Goal: Obtain resource: Download file/media

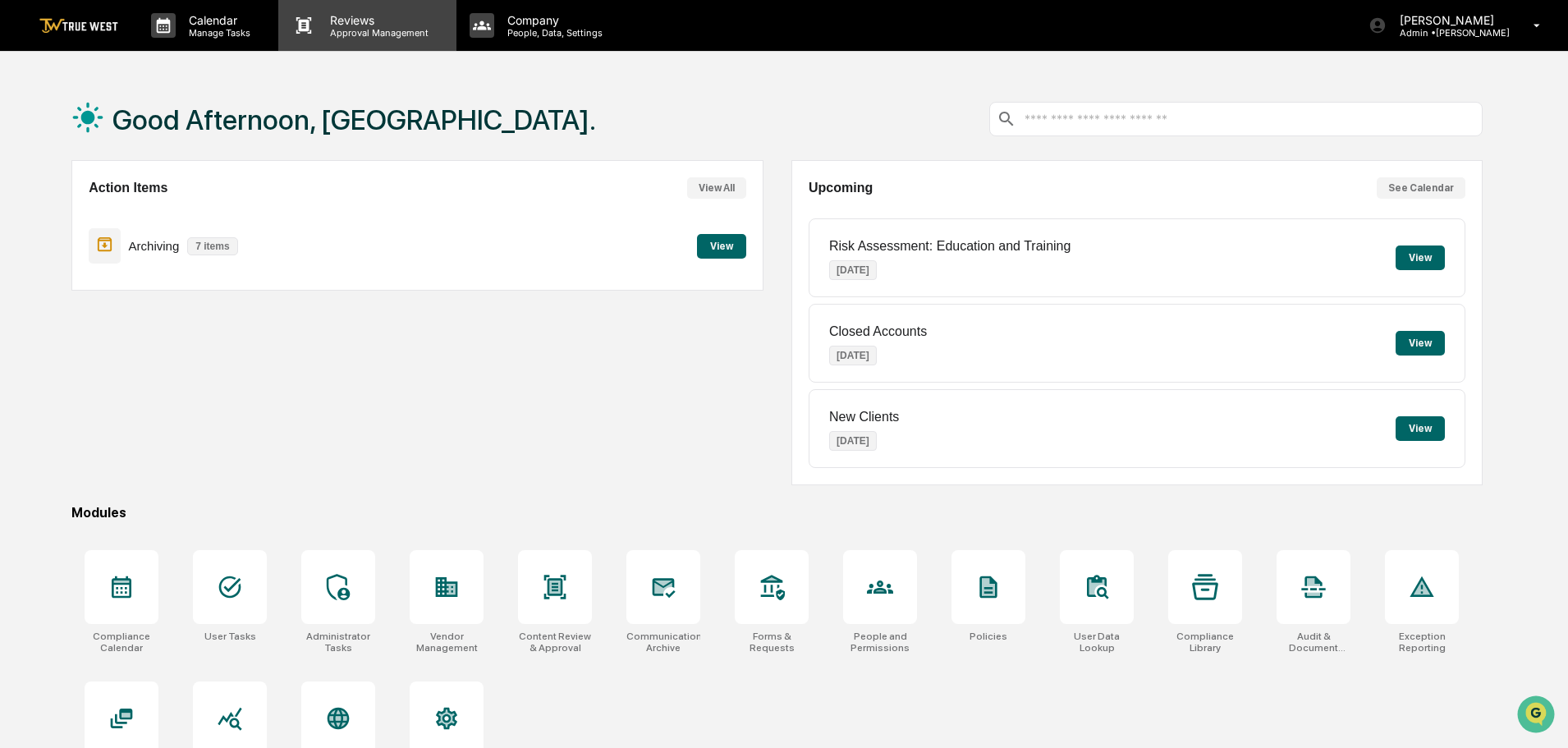
click at [381, 27] on p "Approval Management" at bounding box center [377, 32] width 120 height 12
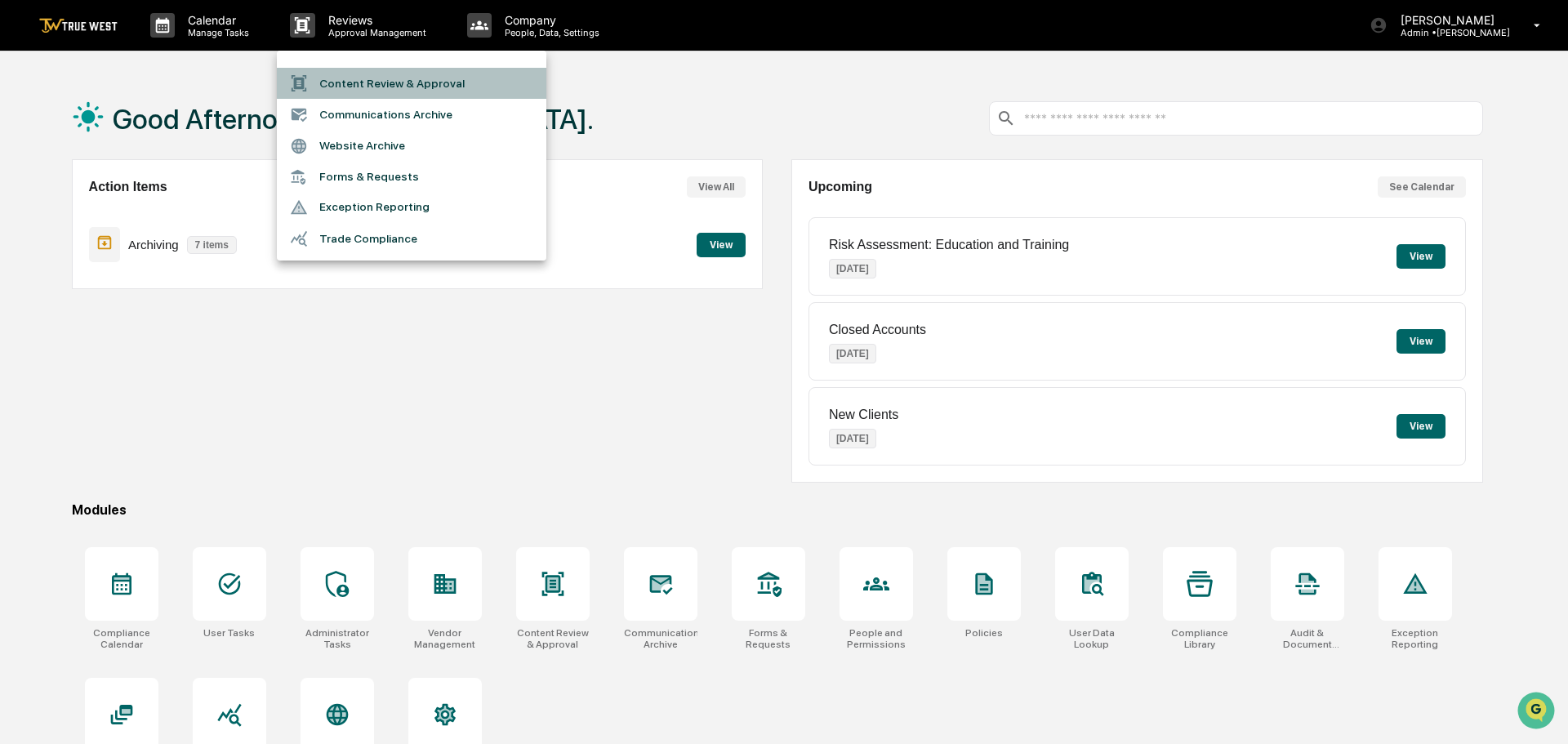
click at [447, 77] on li "Content Review & Approval" at bounding box center [411, 83] width 270 height 31
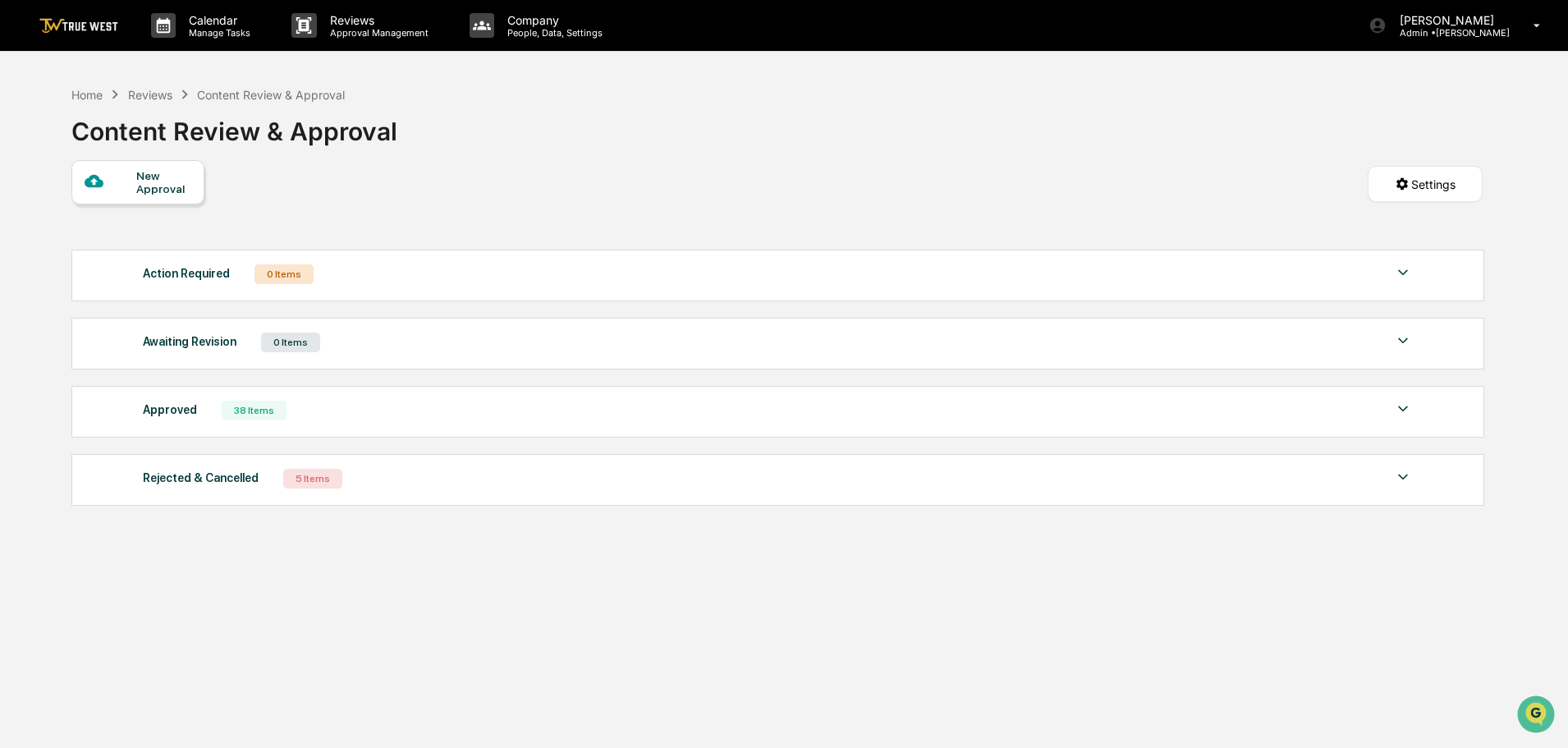
click at [417, 422] on div "Approved 38 Items File Name Review Id Created Date Requested By Compliance Owne…" at bounding box center [778, 411] width 1413 height 51
click at [1402, 408] on img at bounding box center [1403, 409] width 20 height 20
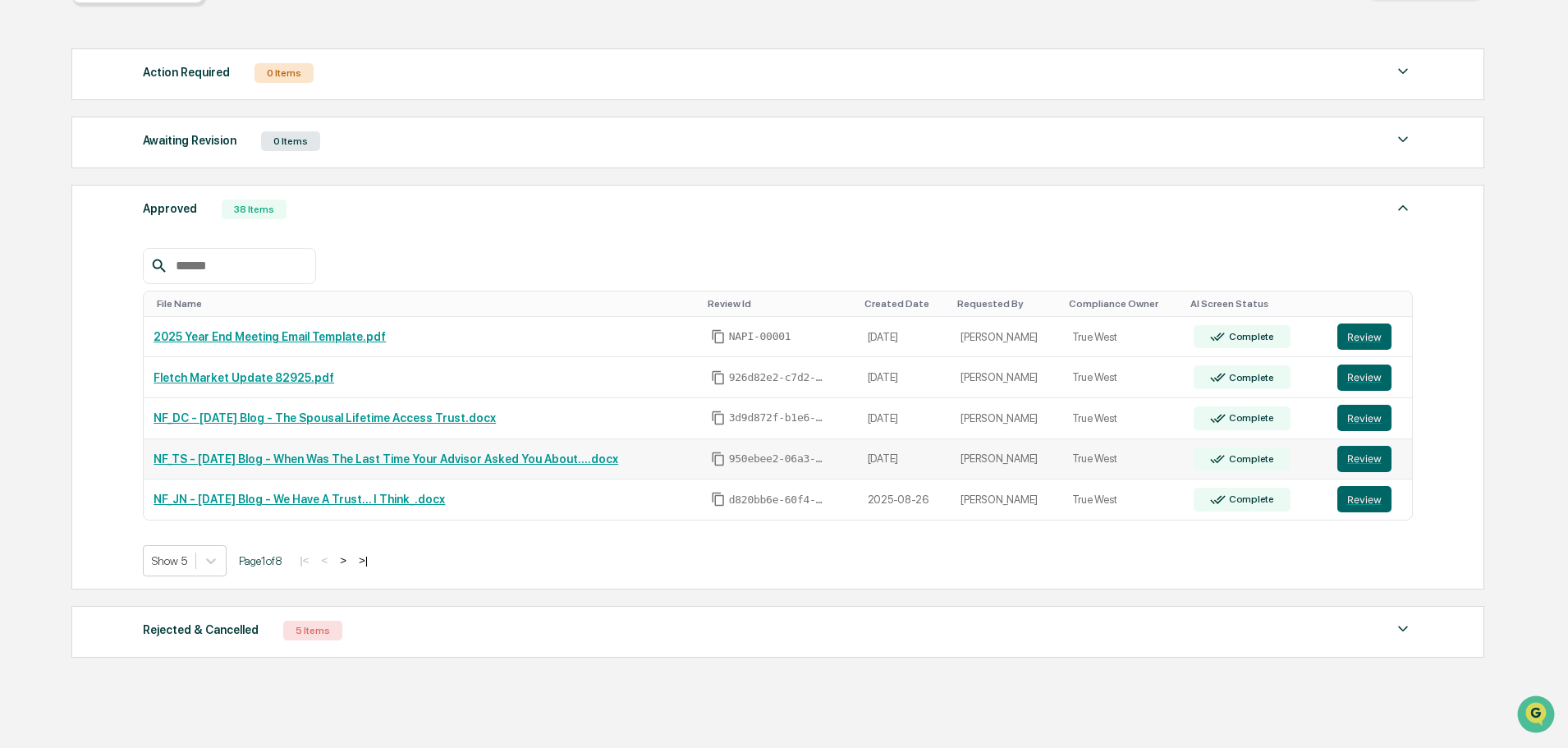
scroll to position [198, 0]
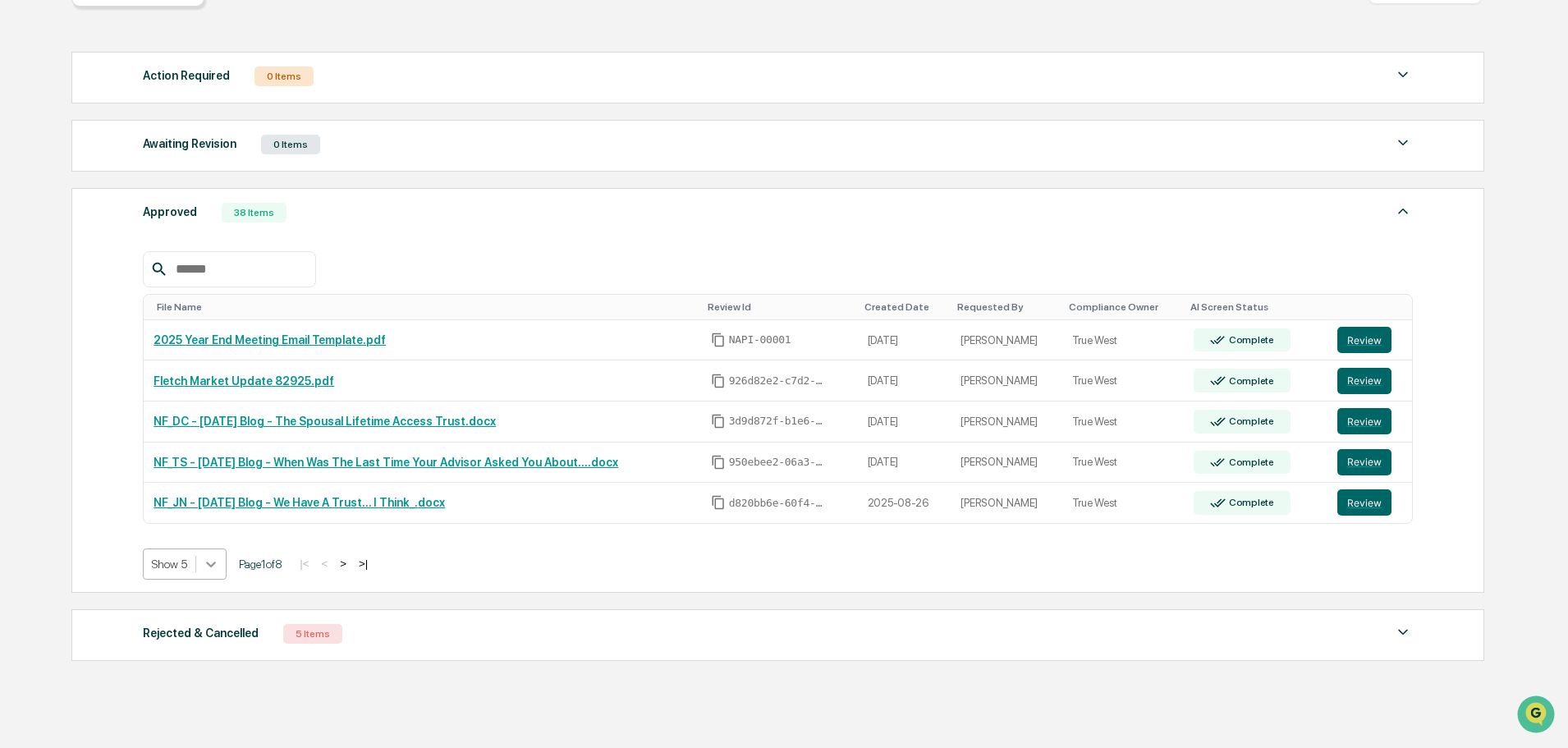
click at [213, 569] on icon at bounding box center [211, 564] width 16 height 16
click at [180, 706] on div "Show 100" at bounding box center [186, 707] width 85 height 26
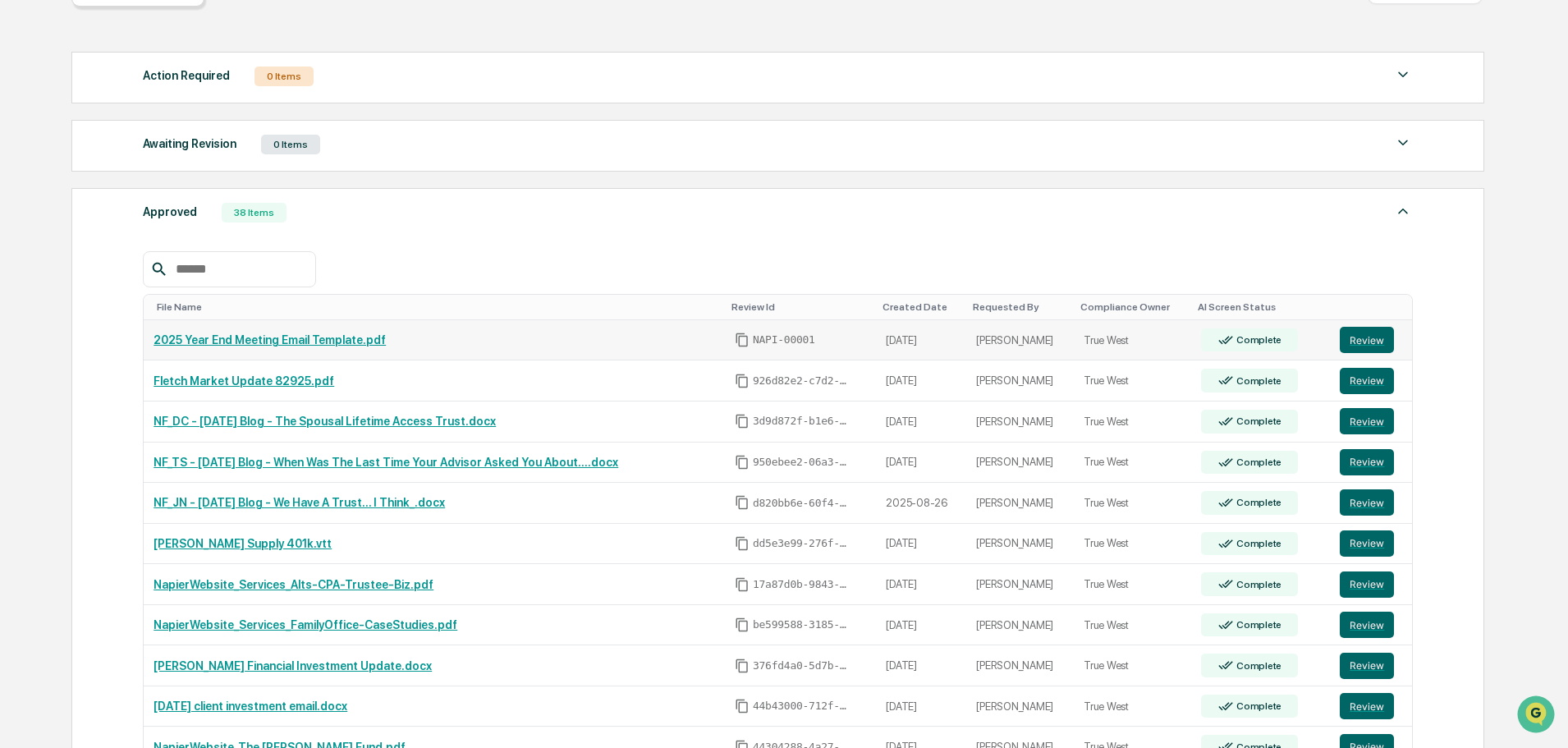
click at [299, 347] on td "2025 Year End Meeting Email Template.pdf" at bounding box center [433, 341] width 581 height 41
click at [1370, 341] on button "Review" at bounding box center [1367, 340] width 54 height 26
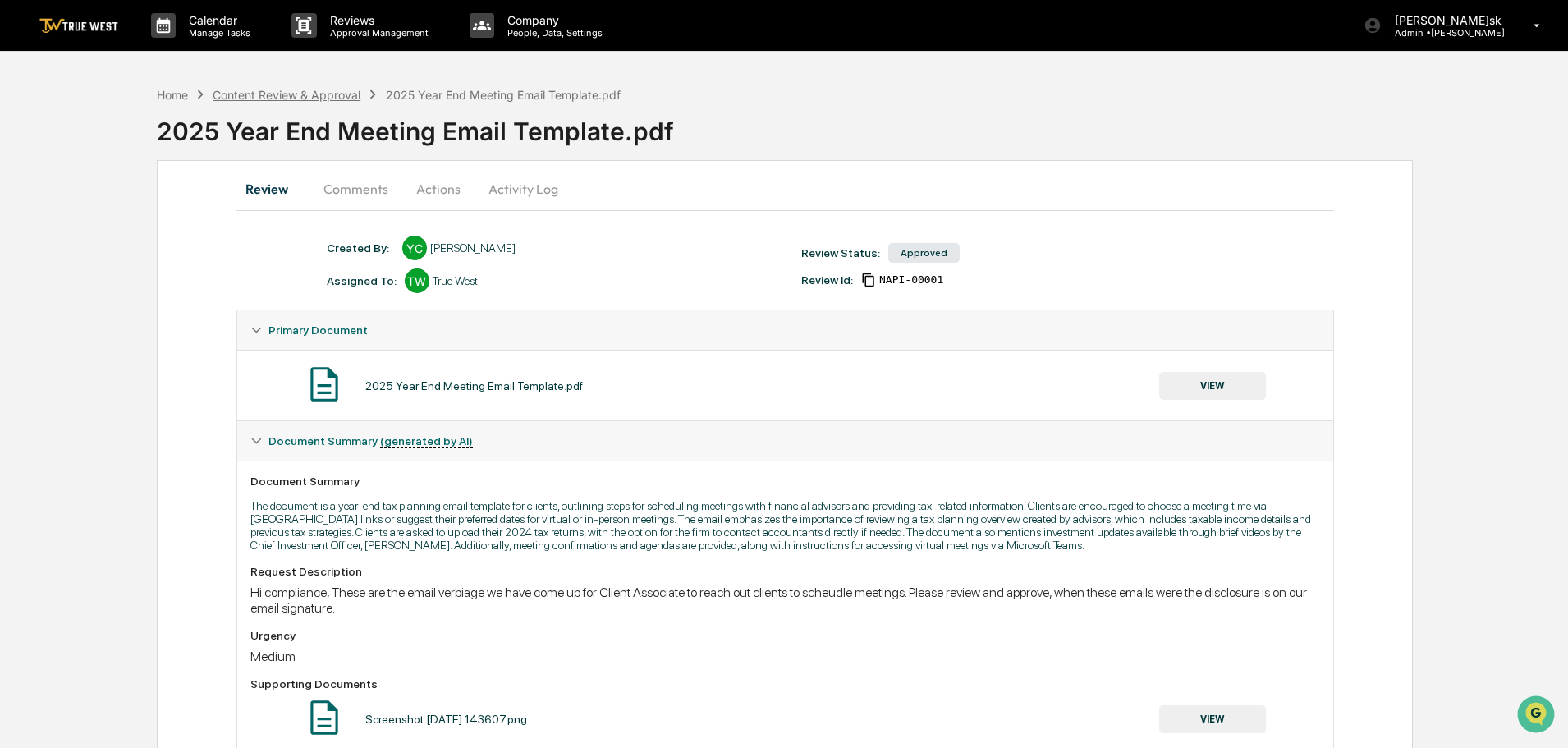
click at [329, 93] on div "Content Review & Approval" at bounding box center [287, 94] width 148 height 14
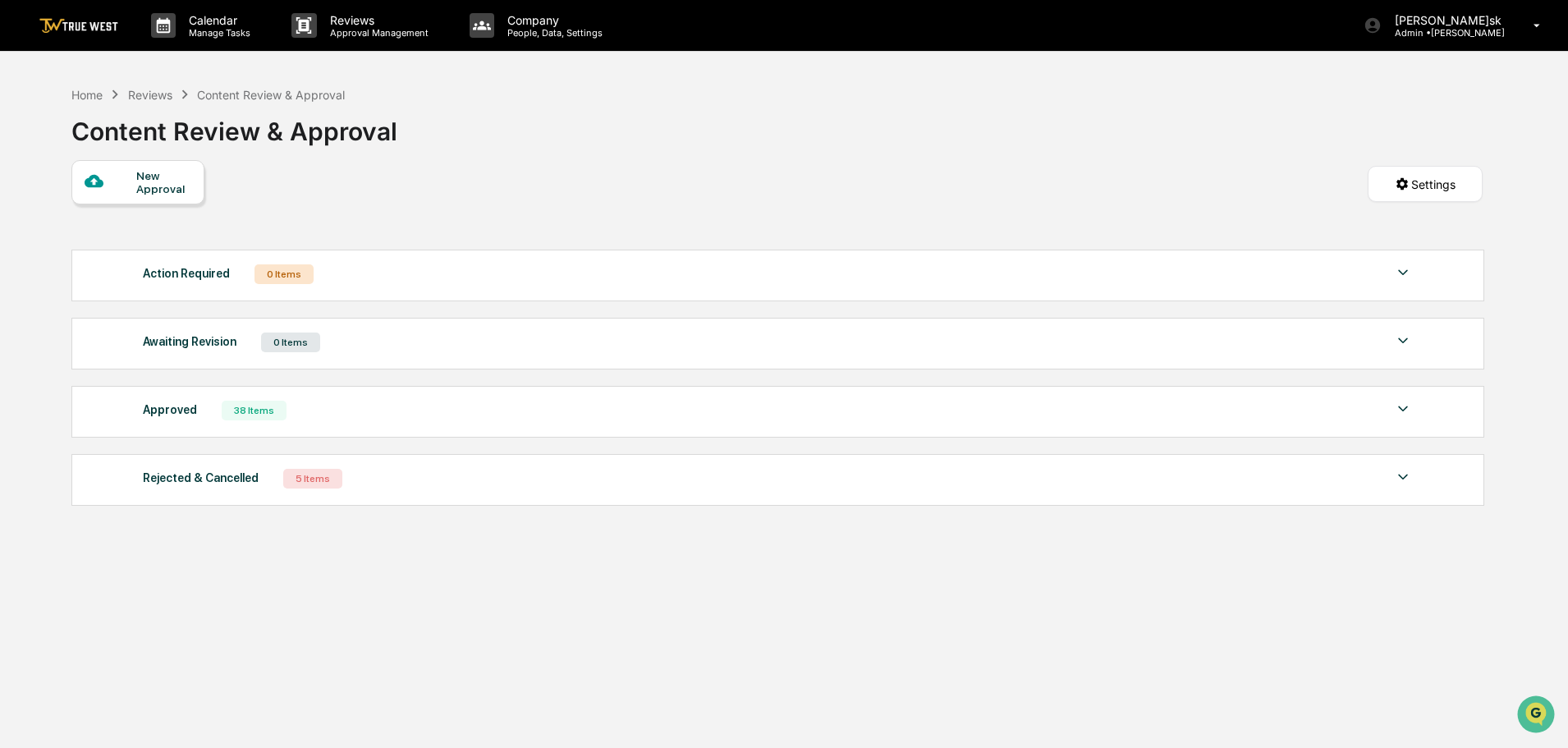
click at [1404, 411] on img at bounding box center [1403, 409] width 20 height 20
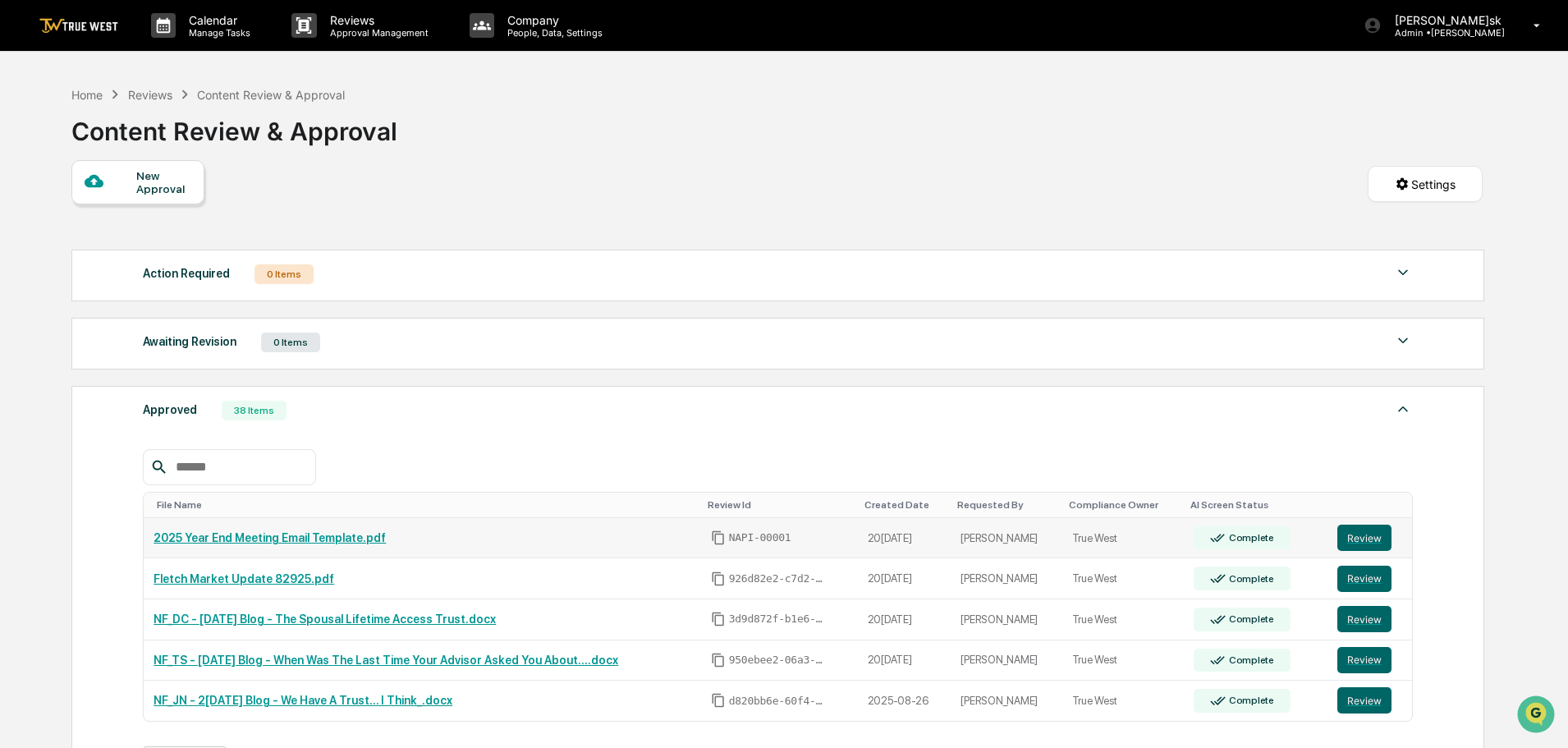
click at [326, 536] on link "2025 Year End Meeting Email Template.pdf" at bounding box center [269, 537] width 232 height 14
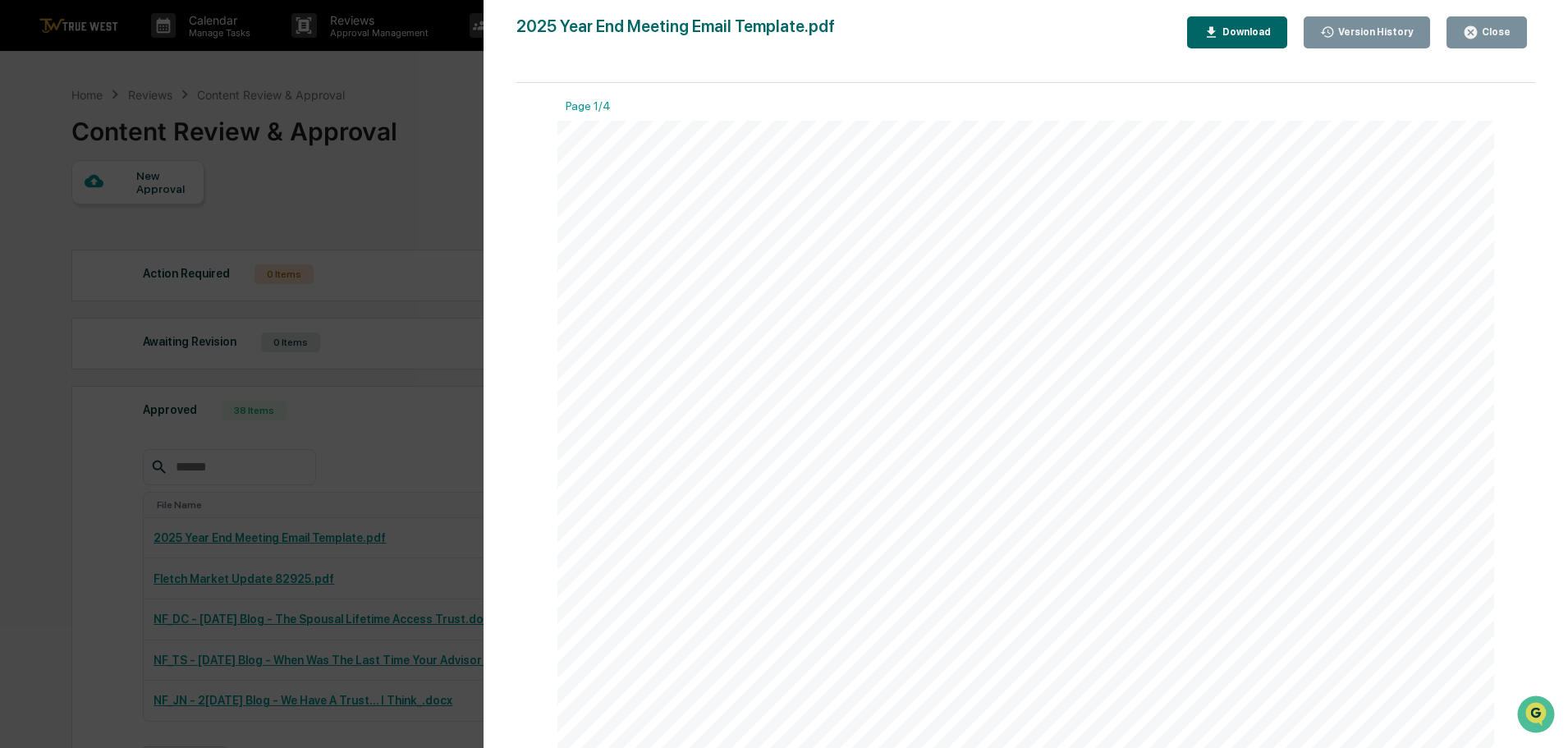
click at [1244, 35] on div "Download" at bounding box center [1244, 32] width 51 height 12
click at [95, 600] on div "Version History 09/09/2025, 06:37 PM Yoyo Chen 09/09/2025, 10:09 PM Carliss Mar…" at bounding box center [784, 374] width 1568 height 748
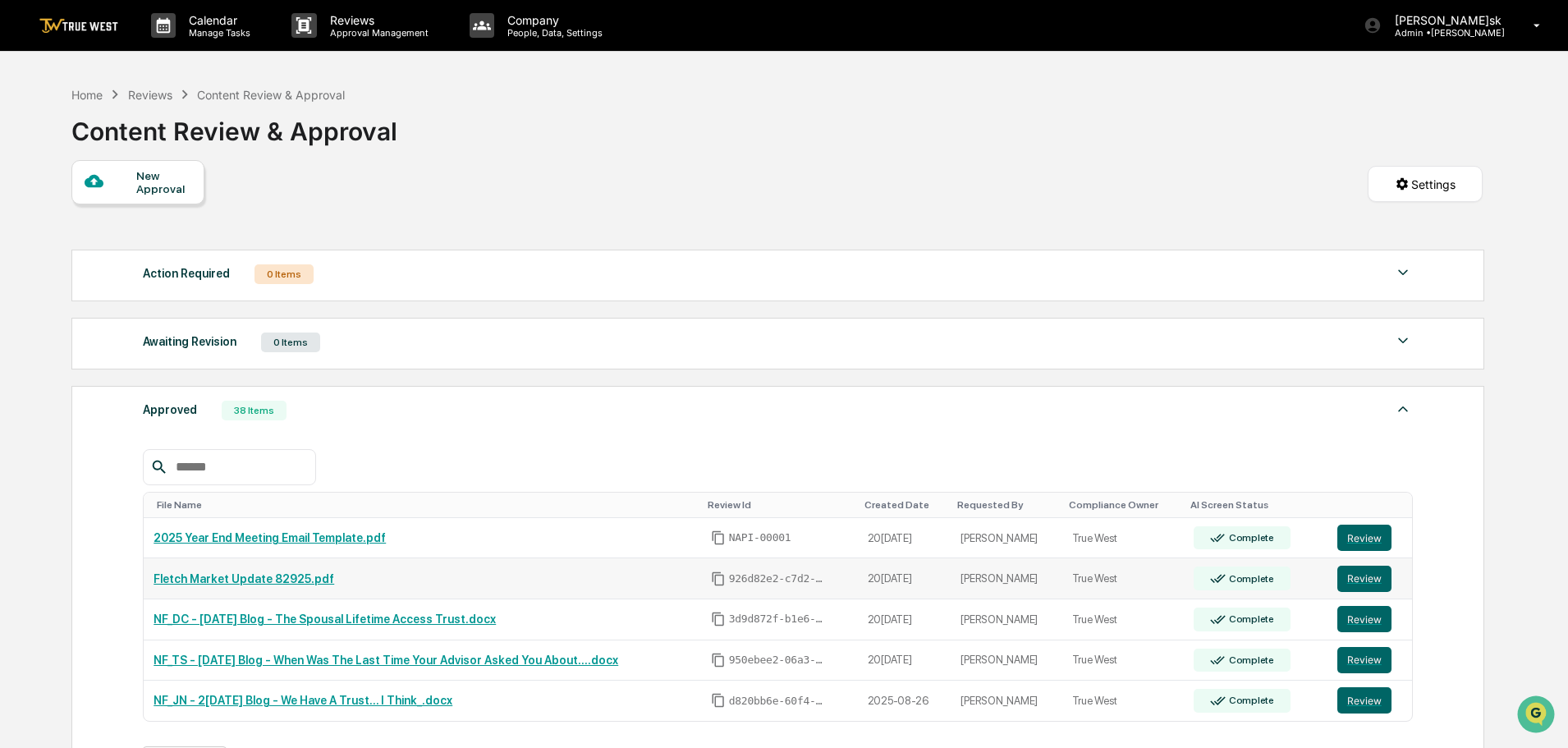
click at [181, 574] on link "Fletch Market Update 82925.pdf" at bounding box center [243, 579] width 180 height 14
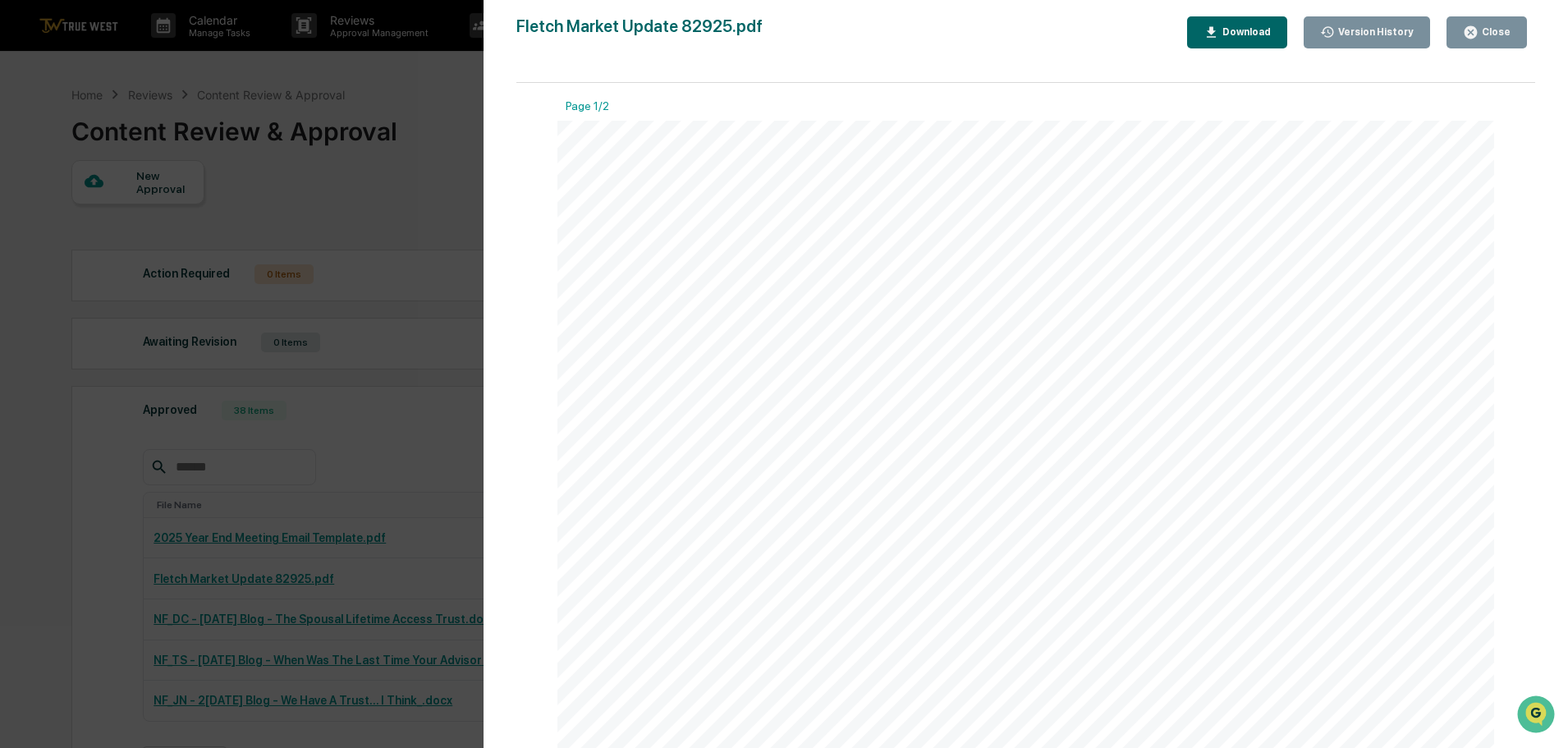
click at [1240, 31] on div "Download" at bounding box center [1244, 32] width 51 height 12
click at [91, 548] on div "Version History 08/28/2025, 08:57 PM Laura McHaffie Fletch Market Update 82925.…" at bounding box center [784, 374] width 1568 height 748
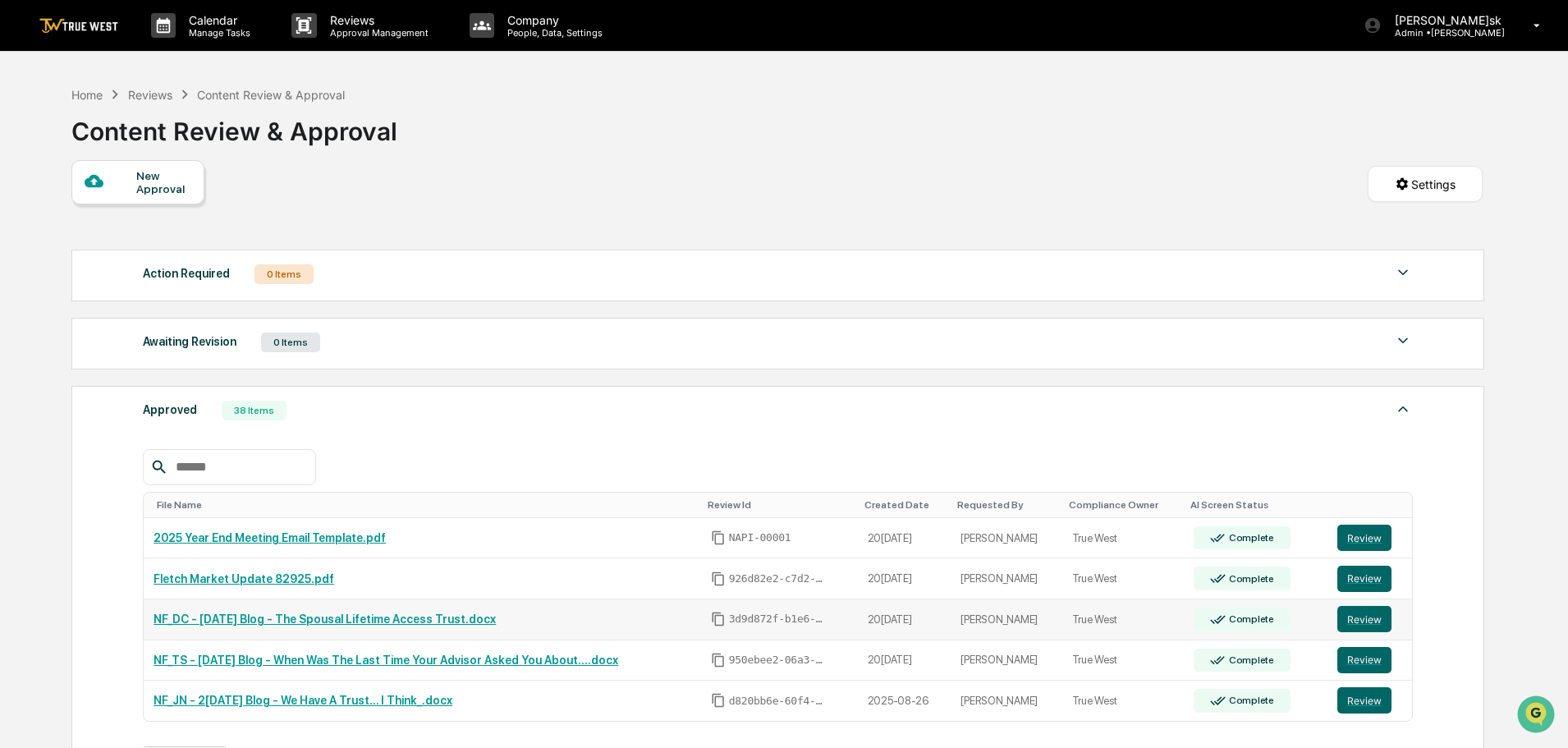
click at [210, 620] on link "NF_DC - 2025.09.19 Blog - The Spousal Lifetime Access Trust.docx" at bounding box center [324, 619] width 342 height 14
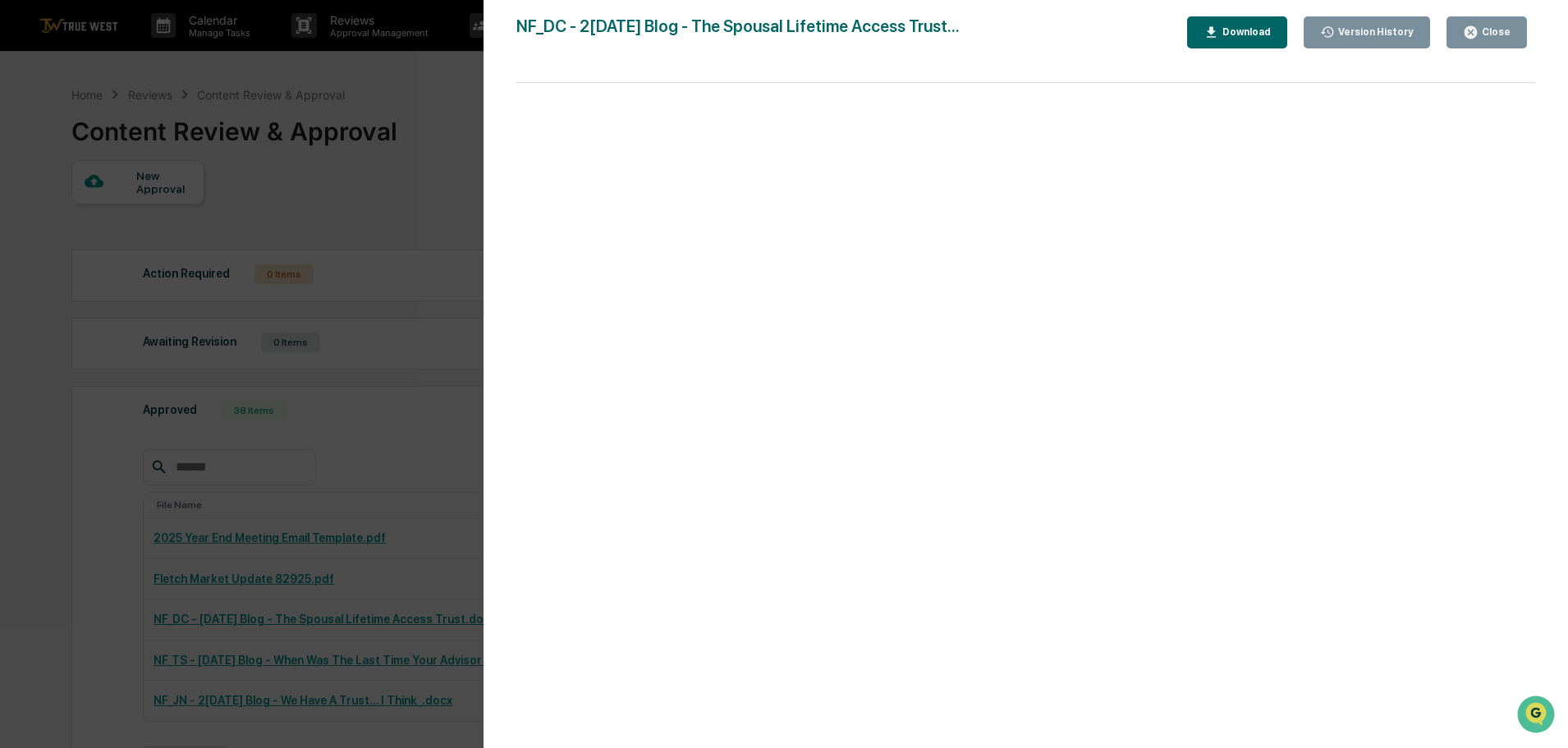
click at [1264, 30] on div "Download" at bounding box center [1244, 32] width 51 height 12
click at [59, 612] on div "Version History 09/03/2025, 06:31 PM Yoyo Chen 08/28/2025, 04:51 PM Yoyo Chen 0…" at bounding box center [784, 374] width 1568 height 748
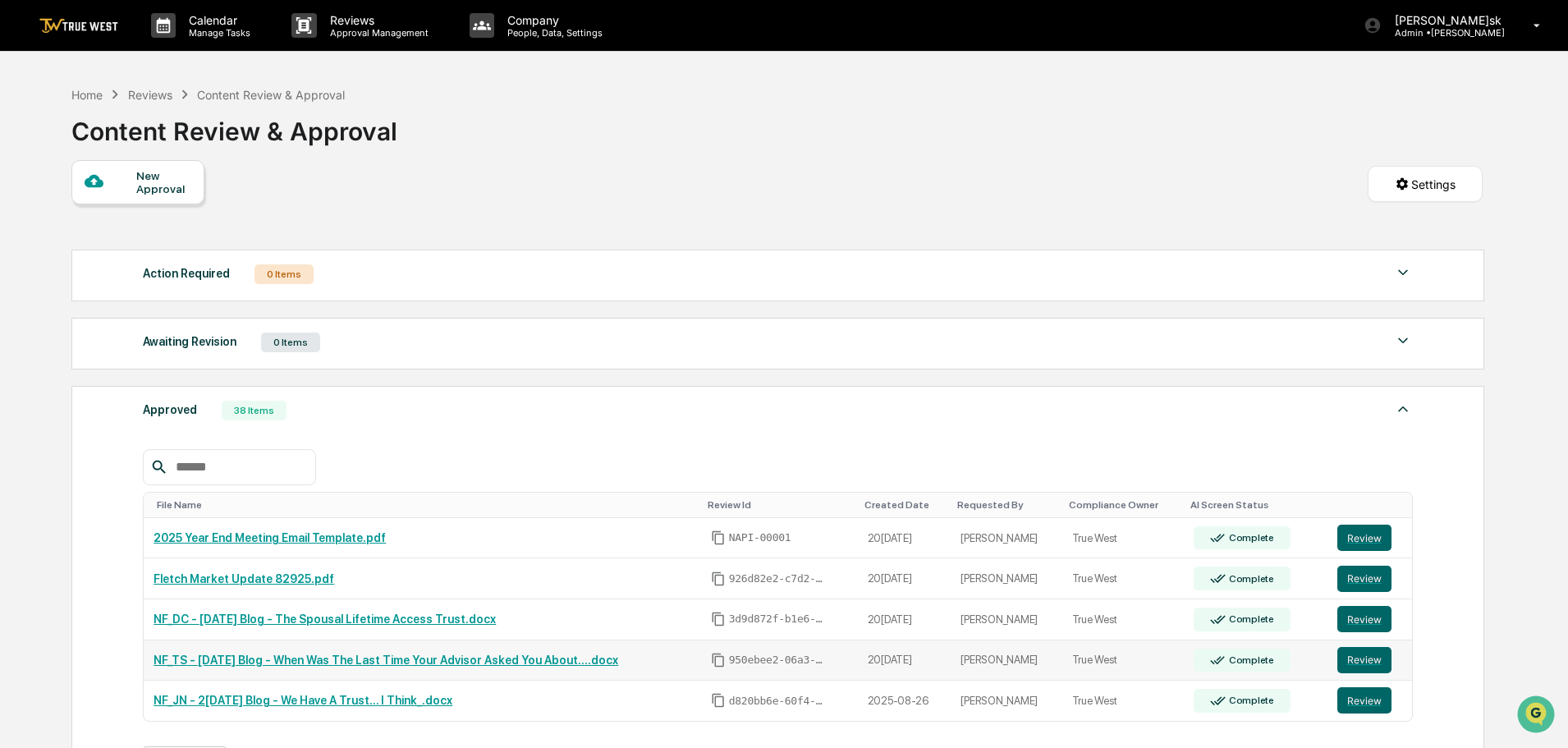
click at [200, 660] on link "NF_TS - 2025.09.12 Blog - When Was The Last Time Your Advisor Asked You About..…" at bounding box center [386, 660] width 465 height 14
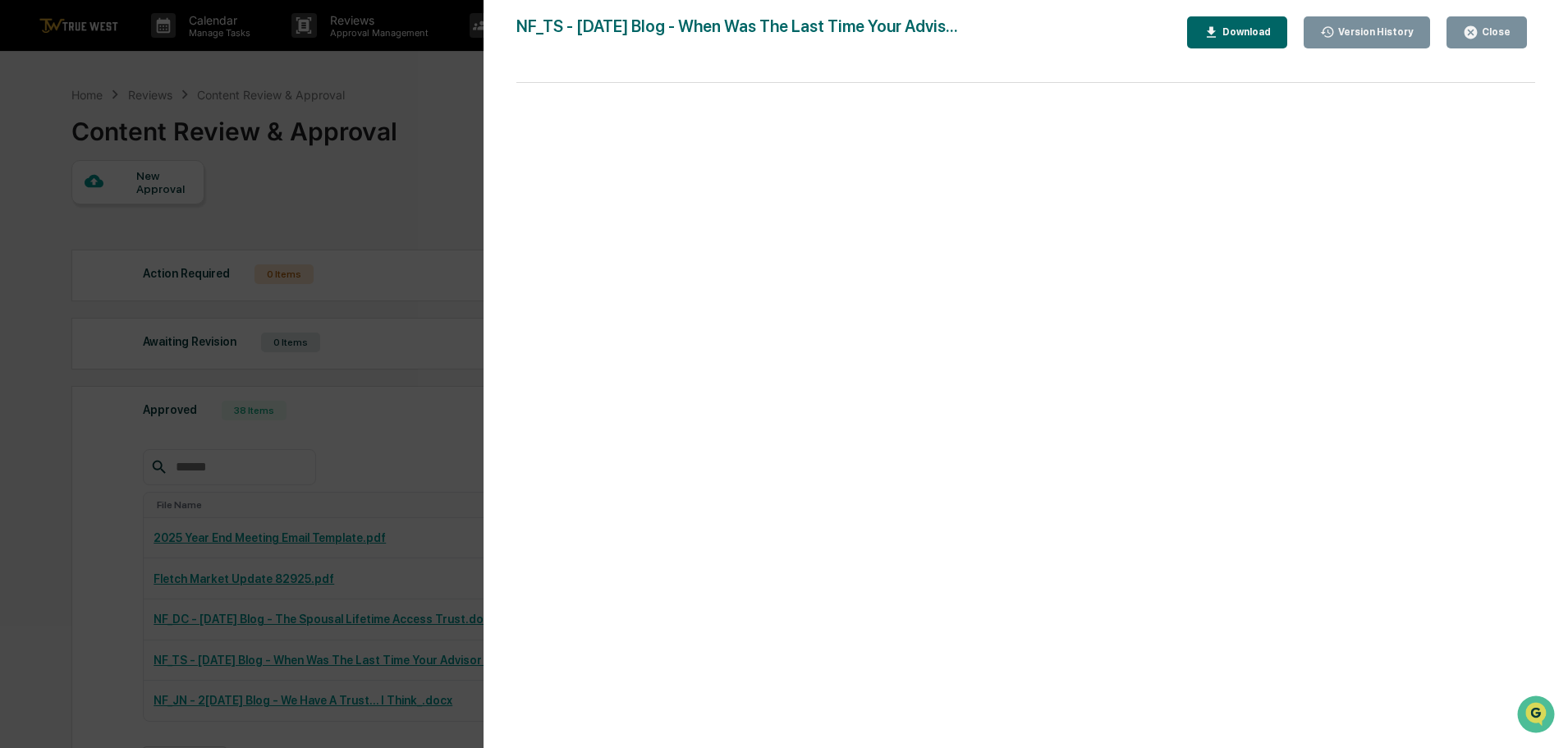
click at [1247, 33] on div "Download" at bounding box center [1244, 32] width 51 height 12
click at [87, 567] on div "Version History 09/03/2025, 06:31 PM Yoyo Chen 08/28/2025, 04:51 PM Yoyo Chen 0…" at bounding box center [784, 374] width 1568 height 748
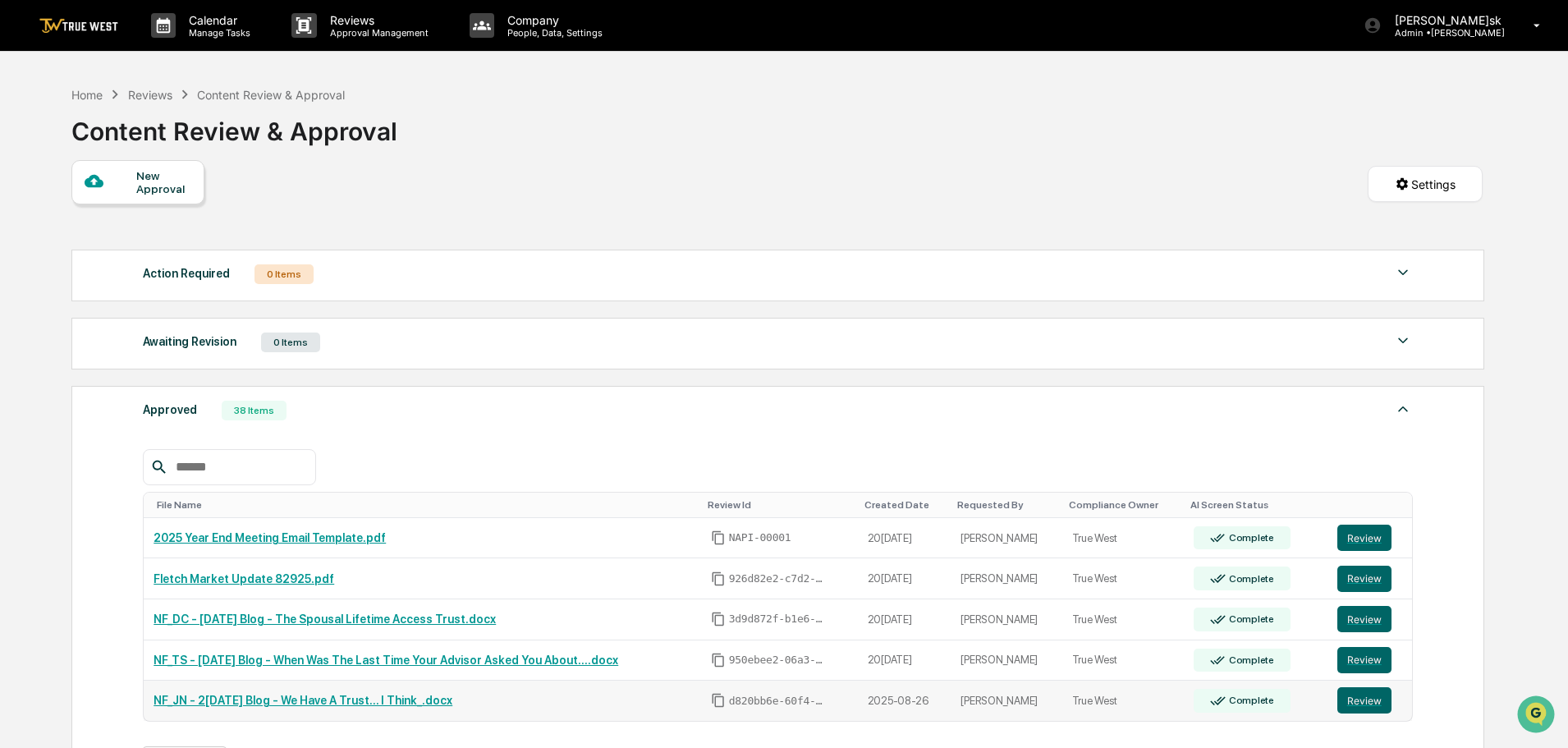
click at [257, 697] on link "NF_JN - 2025.10.03 Blog - We Have A Trust… I Think_.docx" at bounding box center [303, 700] width 299 height 14
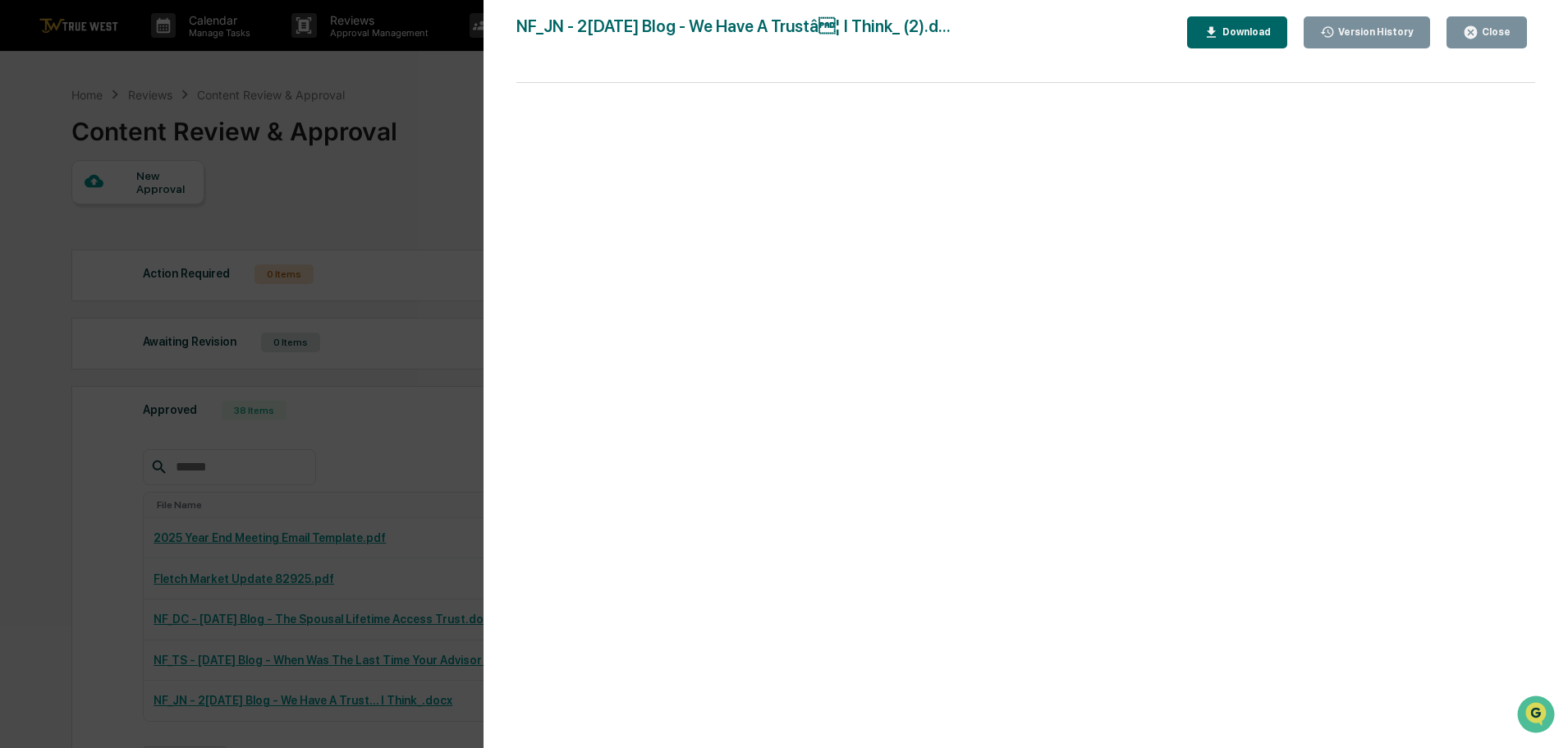
click at [1250, 30] on div "Download" at bounding box center [1244, 32] width 51 height 12
click at [64, 633] on div "Version History 09/03/2025, 06:30 PM Yoyo Chen 08/28/2025, 02:23 PM Yoyo Chen 0…" at bounding box center [784, 374] width 1568 height 748
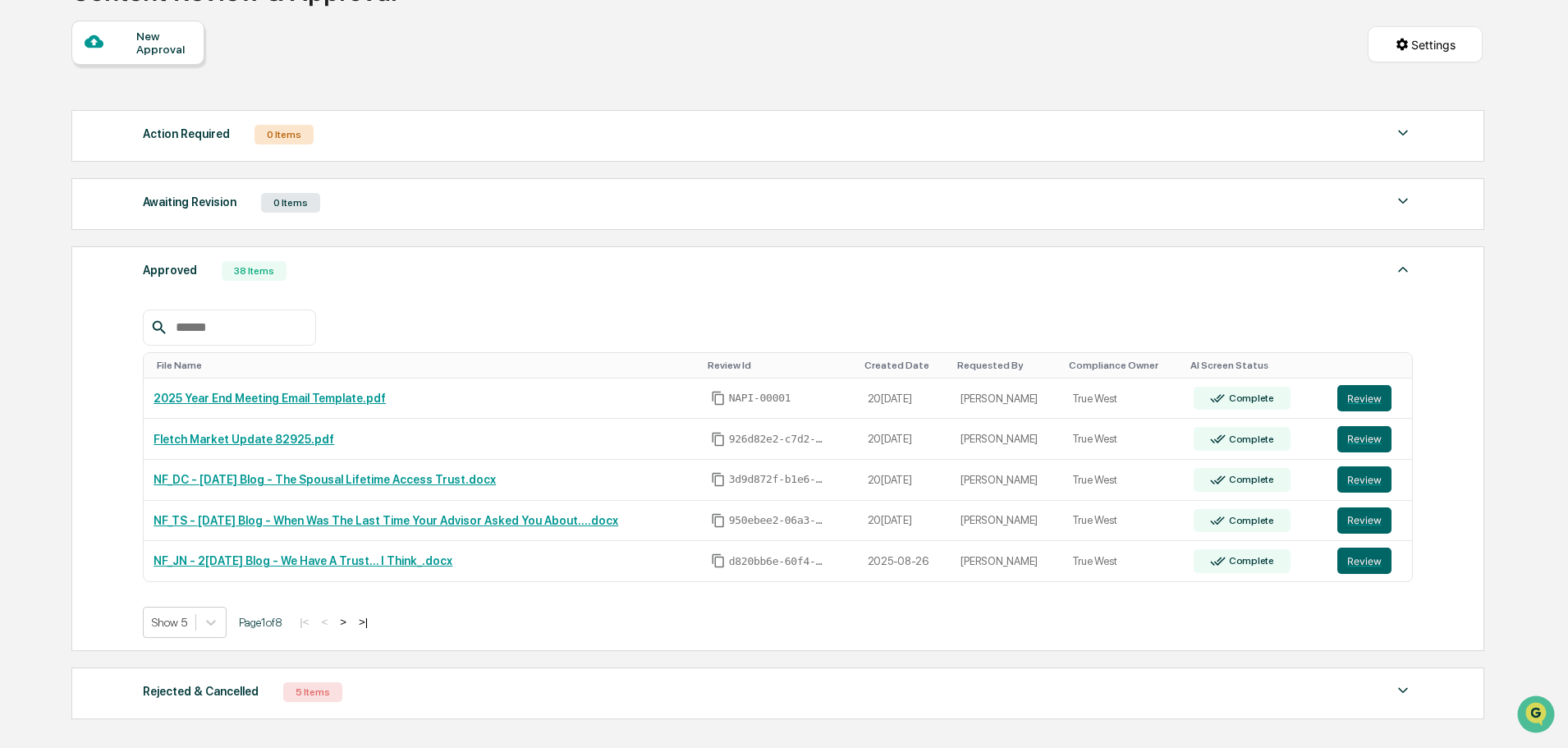
scroll to position [142, 0]
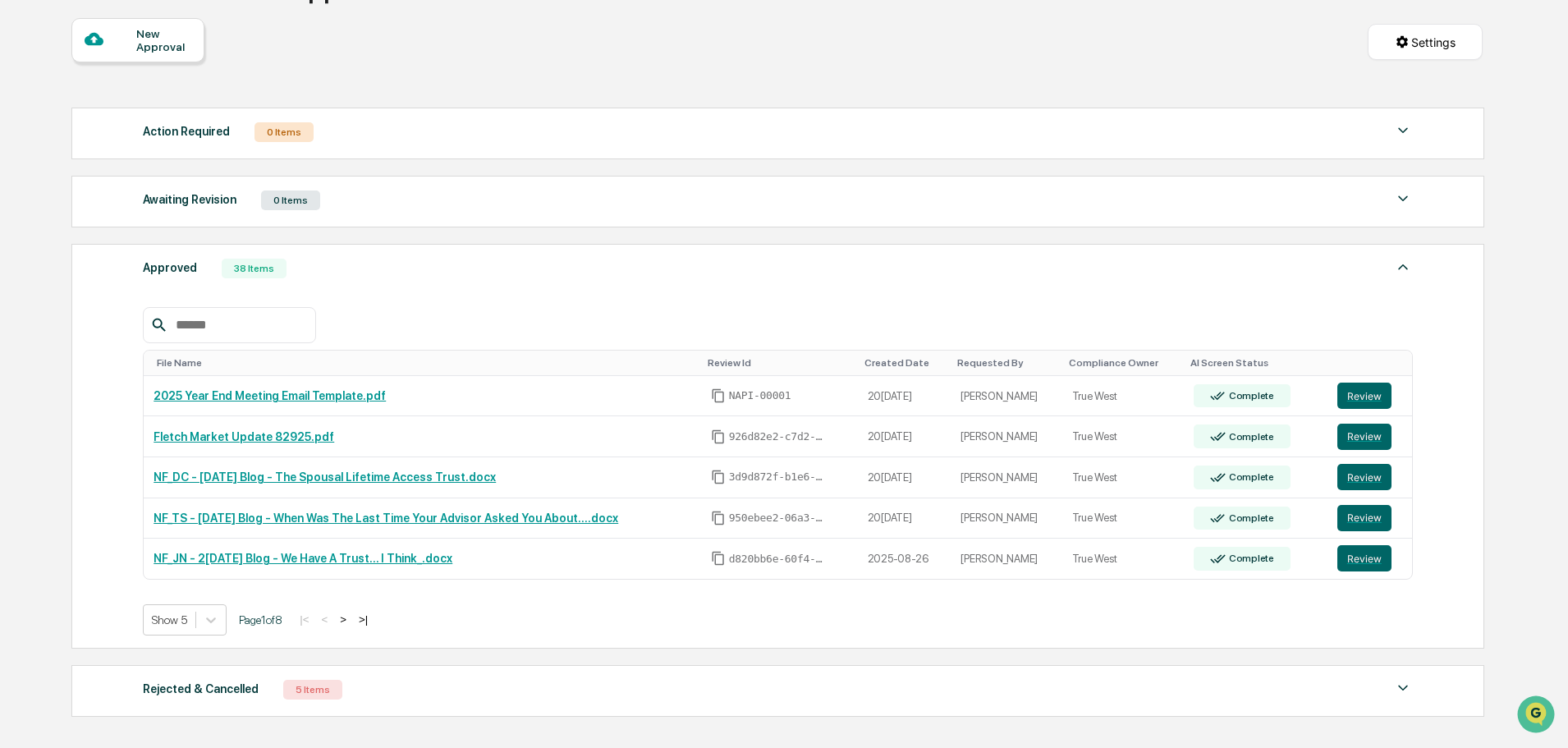
click at [351, 621] on button ">" at bounding box center [343, 619] width 16 height 14
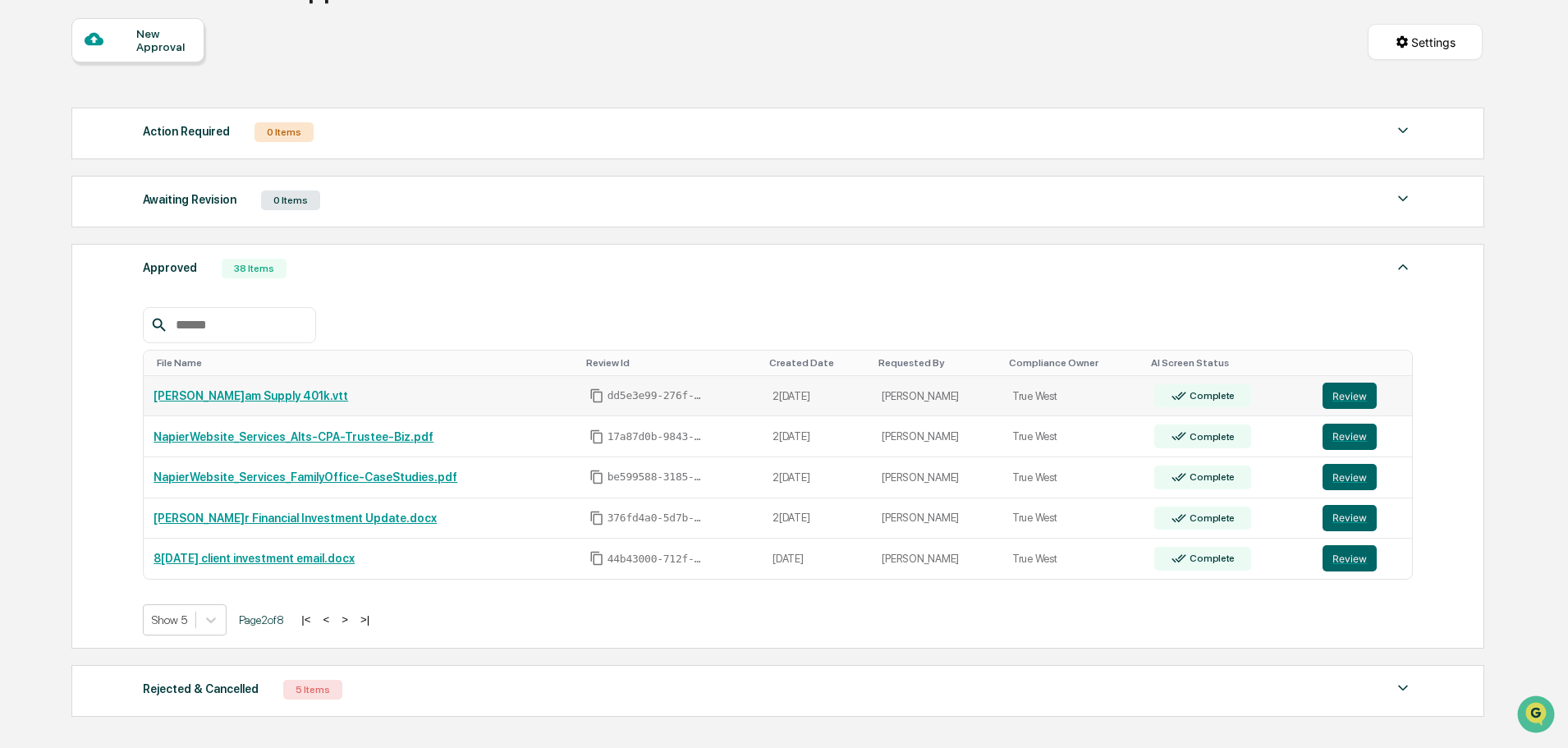
click at [251, 393] on link "Ketcham Supply 401k.vtt" at bounding box center [251, 396] width 195 height 14
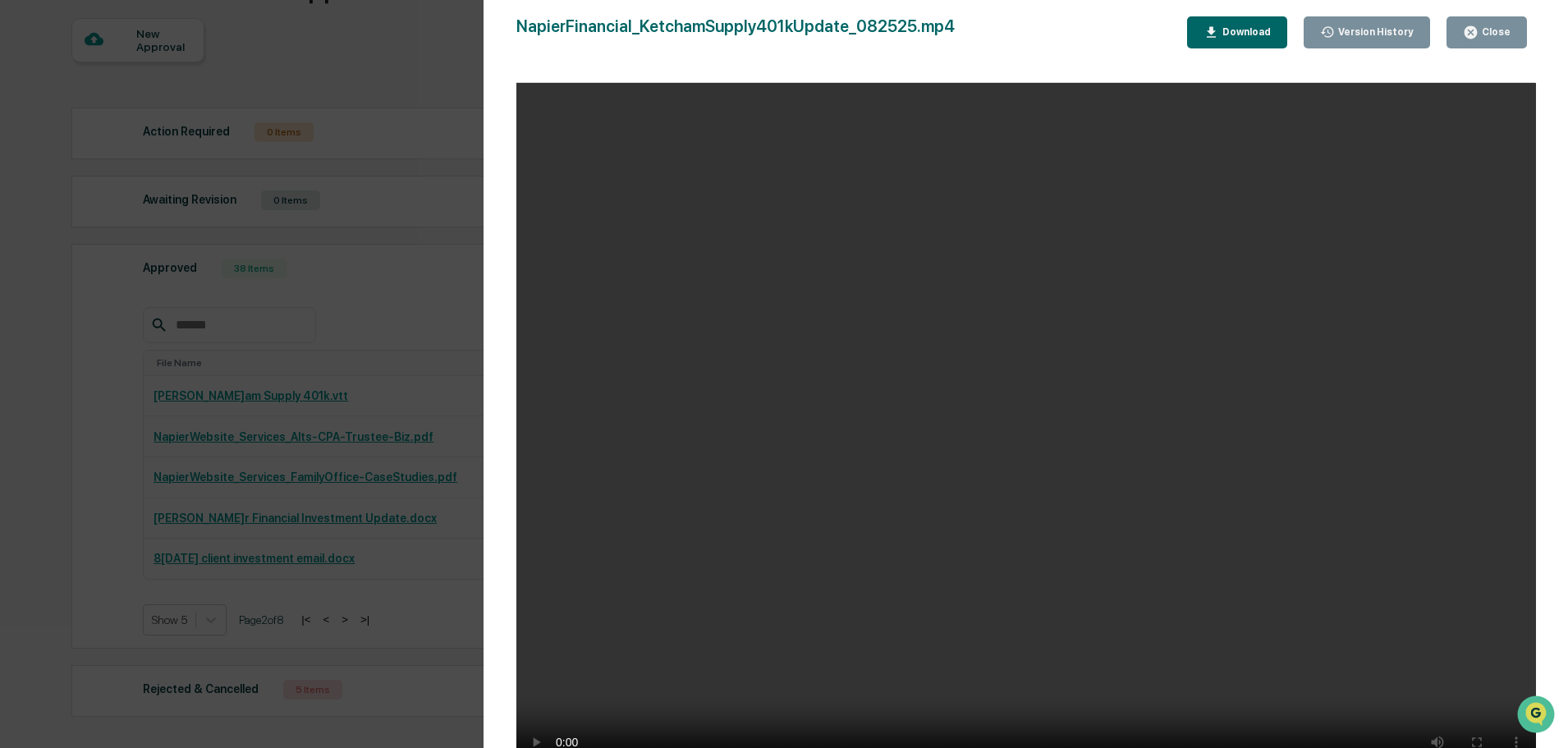
click at [1255, 35] on div "Download" at bounding box center [1244, 32] width 51 height 12
click at [71, 433] on div "Version History 08/25/2025, 06:05 PM Laura McHaffie 08/25/2025, 03:55 PM Laura …" at bounding box center [784, 374] width 1568 height 748
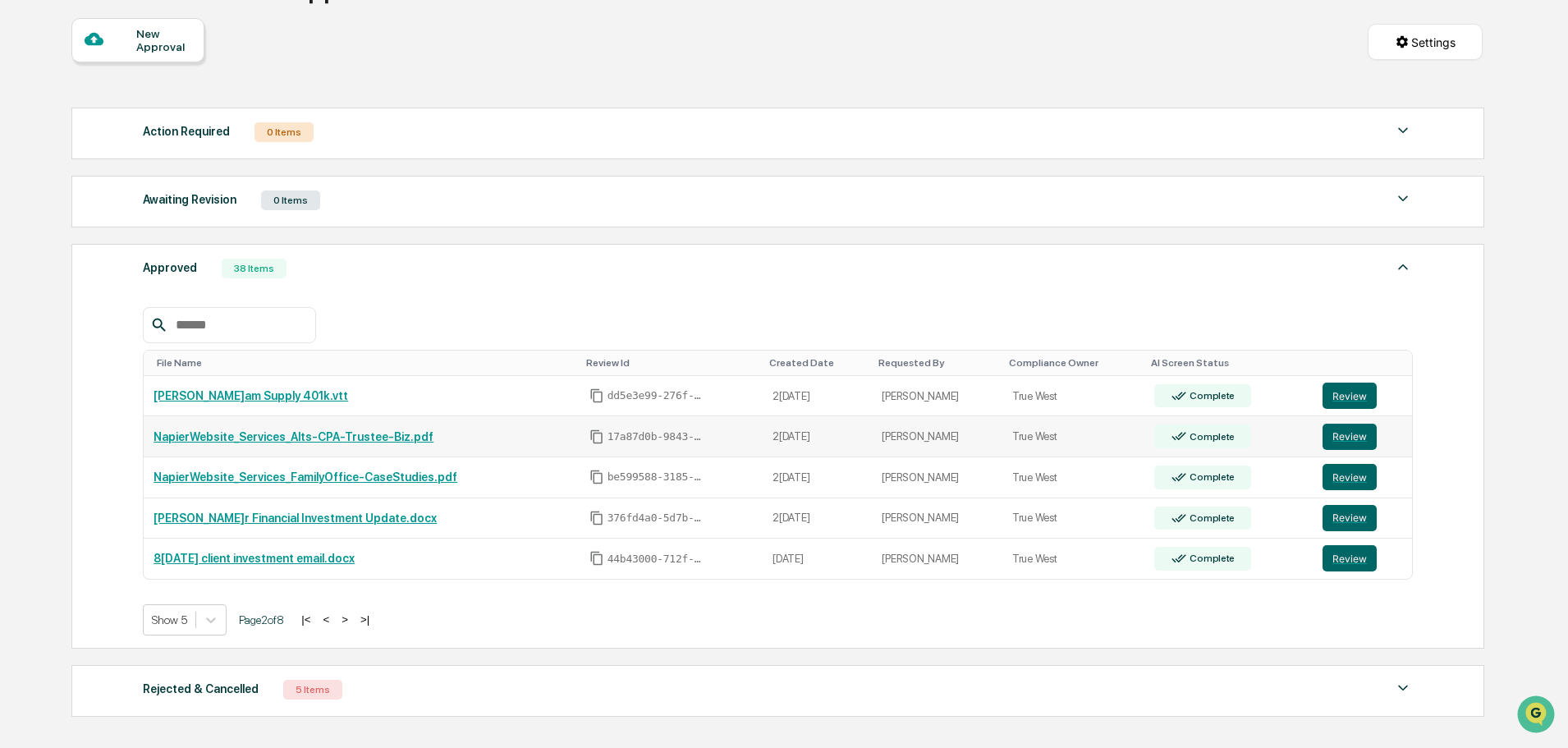
click at [348, 434] on link "NapierWebsite_Services_Alts-CPA-Trustee-Biz.pdf" at bounding box center [293, 436] width 280 height 14
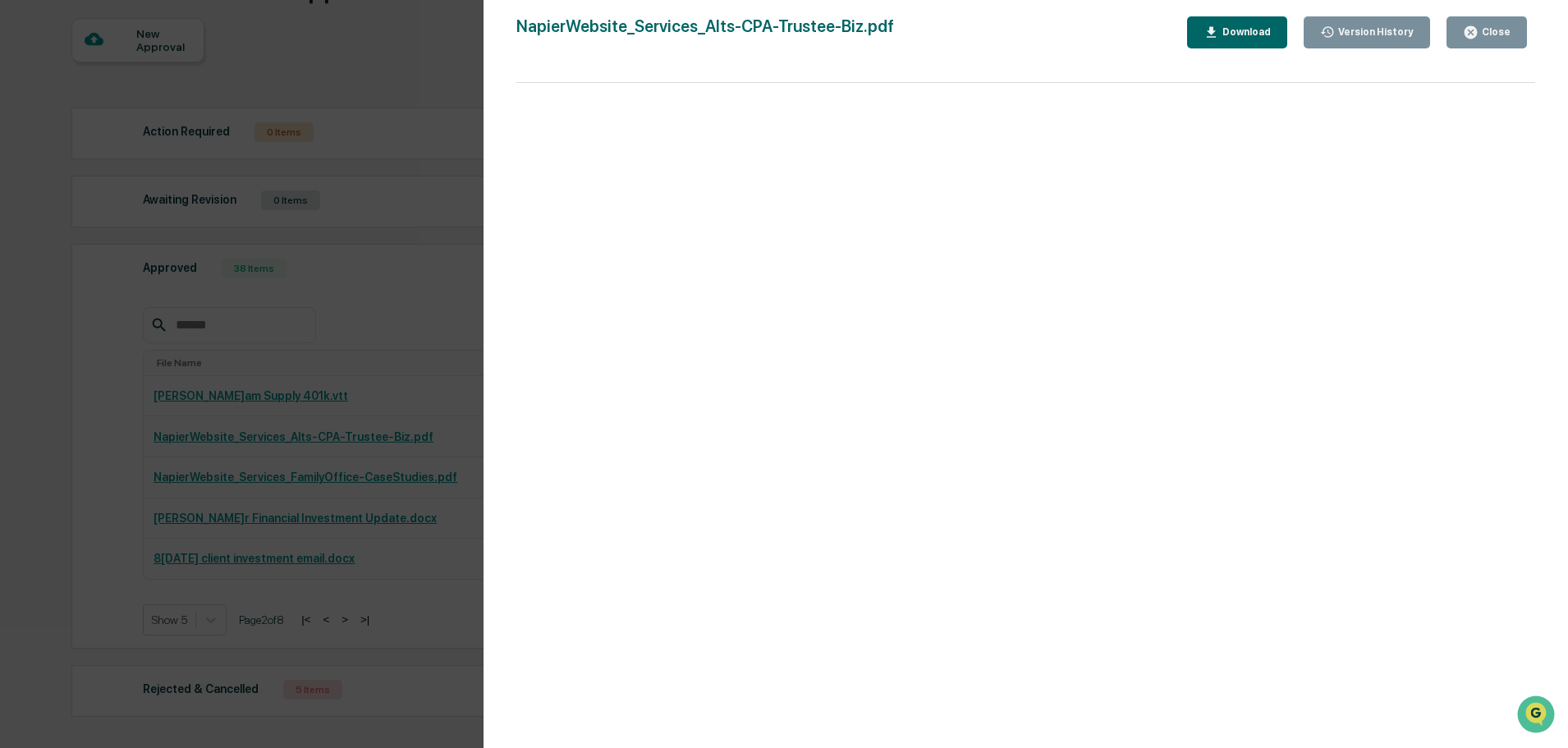
click at [1249, 28] on div "Download" at bounding box center [1244, 32] width 51 height 12
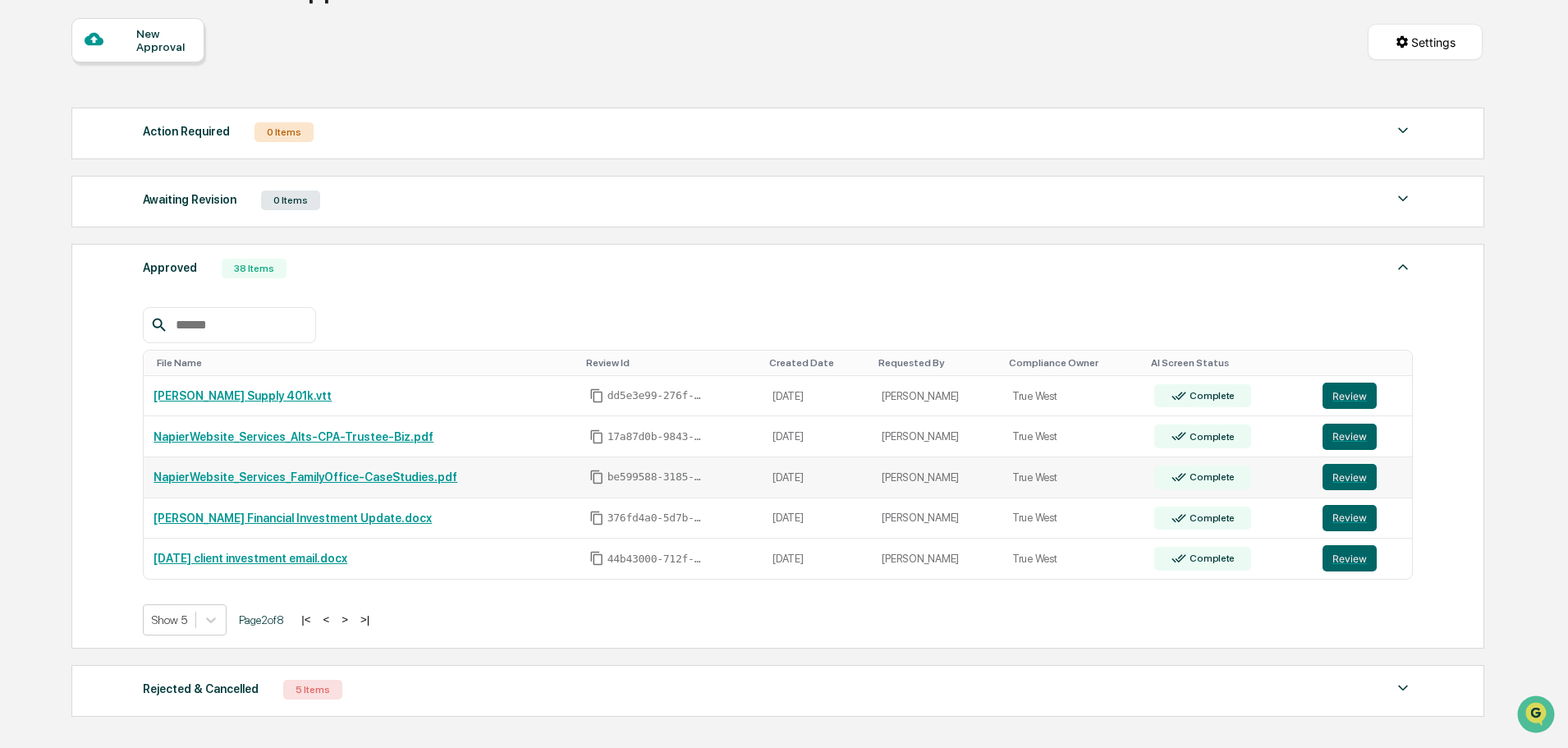
click at [427, 476] on link "NapierWebsite_Services_FamilyOffice-CaseStudies.pdf" at bounding box center [305, 477] width 304 height 14
click at [362, 479] on div "Version History" at bounding box center [784, 374] width 1568 height 748
click at [91, 506] on div "Approved 38 Items File Name Review Id Created Date Requested By Compliance Owne…" at bounding box center [778, 446] width 1413 height 405
click at [223, 475] on link "NapierWebsite_Services_FamilyOffice-CaseStudies.pdf" at bounding box center [305, 477] width 304 height 14
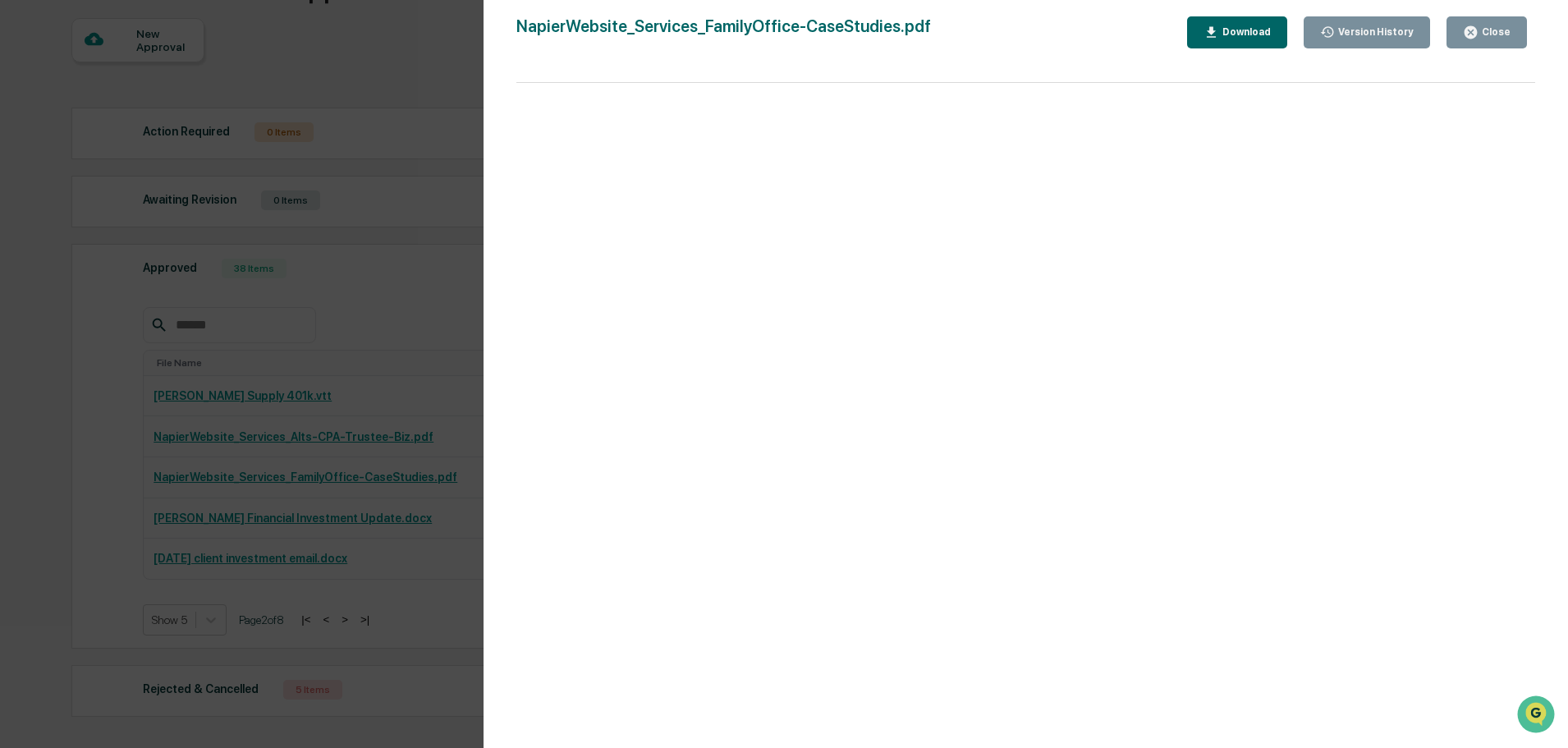
click at [1258, 33] on div "Download" at bounding box center [1244, 32] width 51 height 12
click at [1487, 34] on div "Close" at bounding box center [1495, 32] width 32 height 12
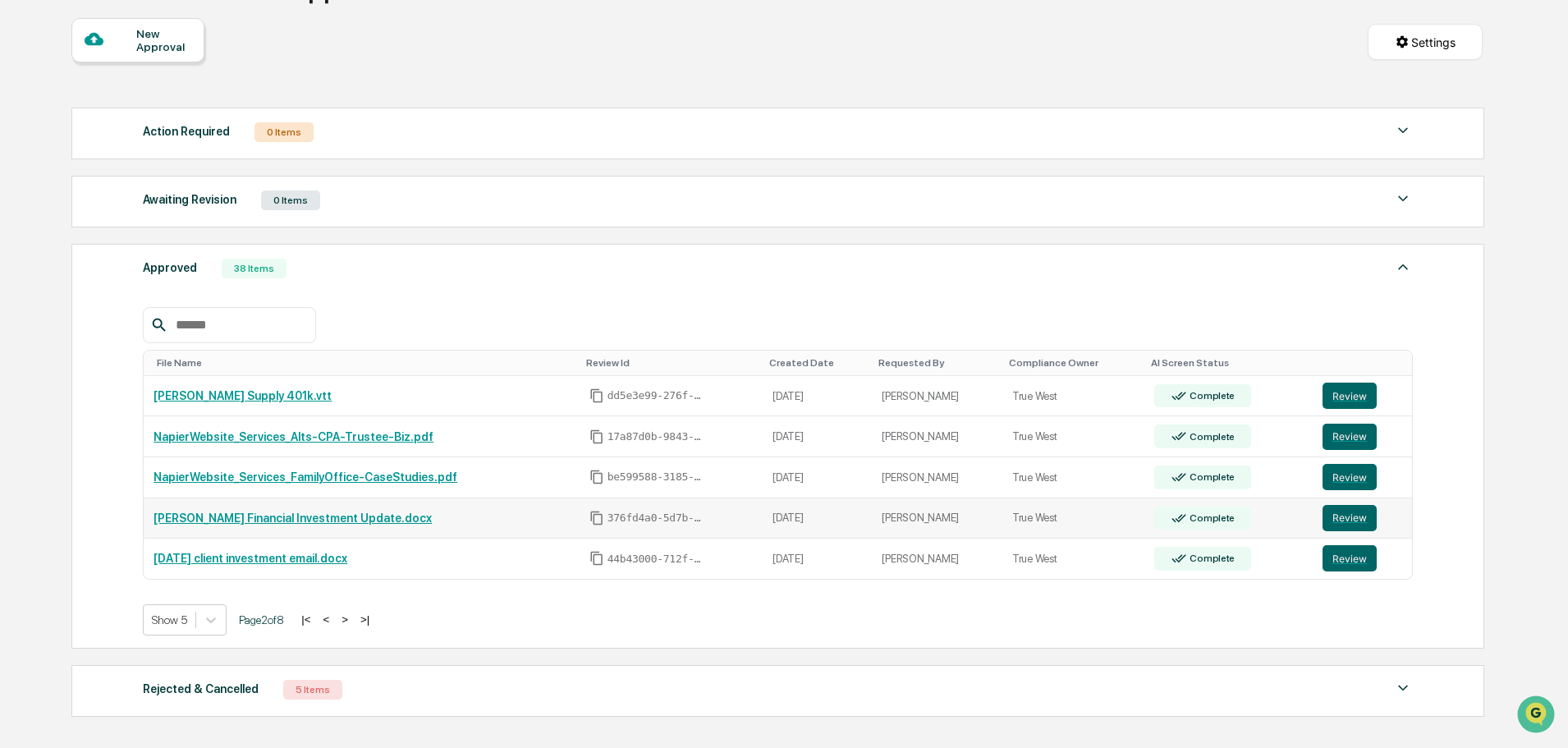
click at [245, 515] on link "Napier Financial Investment Update.docx" at bounding box center [292, 518] width 278 height 14
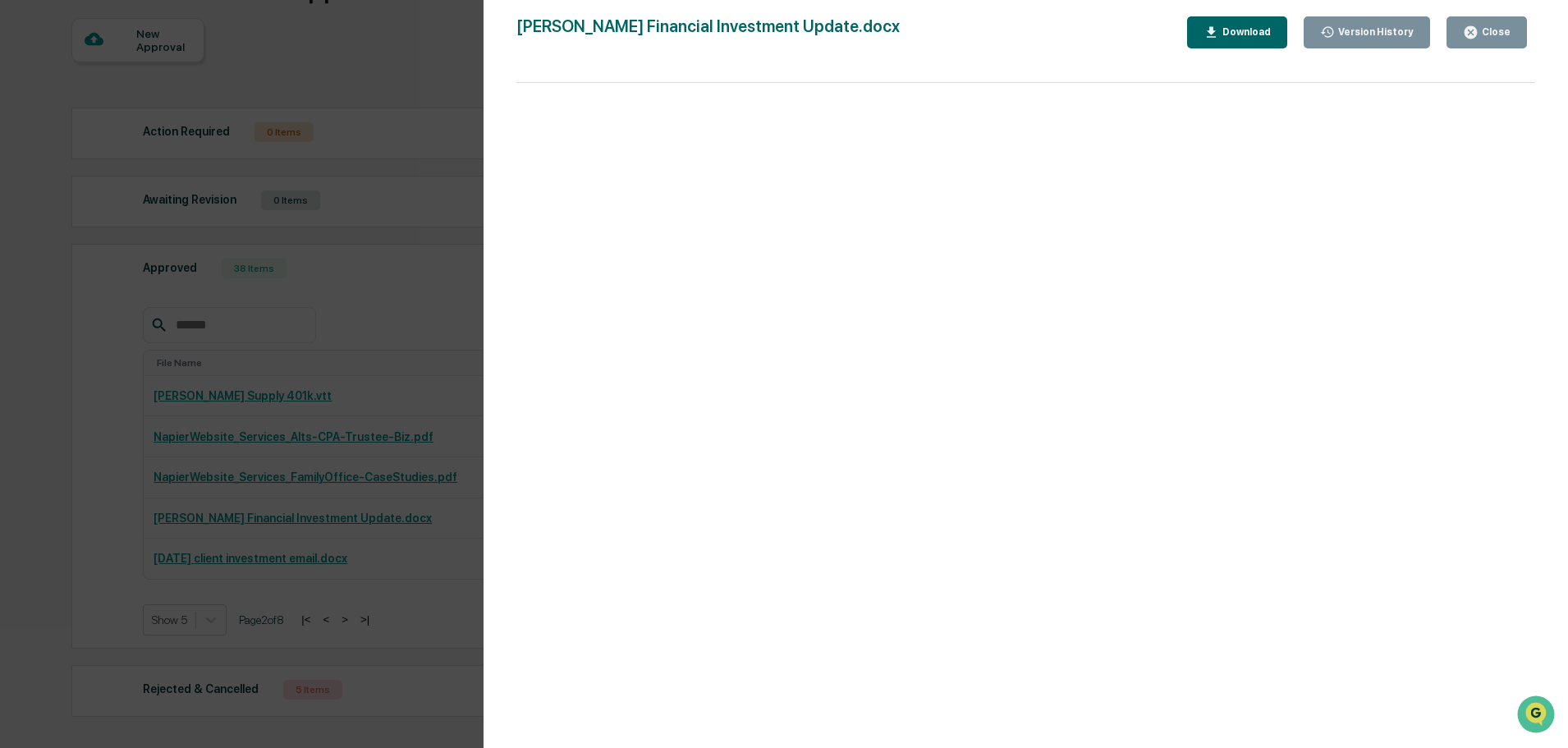
click at [1263, 32] on div "Download" at bounding box center [1244, 32] width 51 height 12
click at [68, 528] on div "Version History 08/06/2025, 02:11 PM Laura McHaffie 08/07/2025, 12:28 PM James …" at bounding box center [784, 374] width 1568 height 748
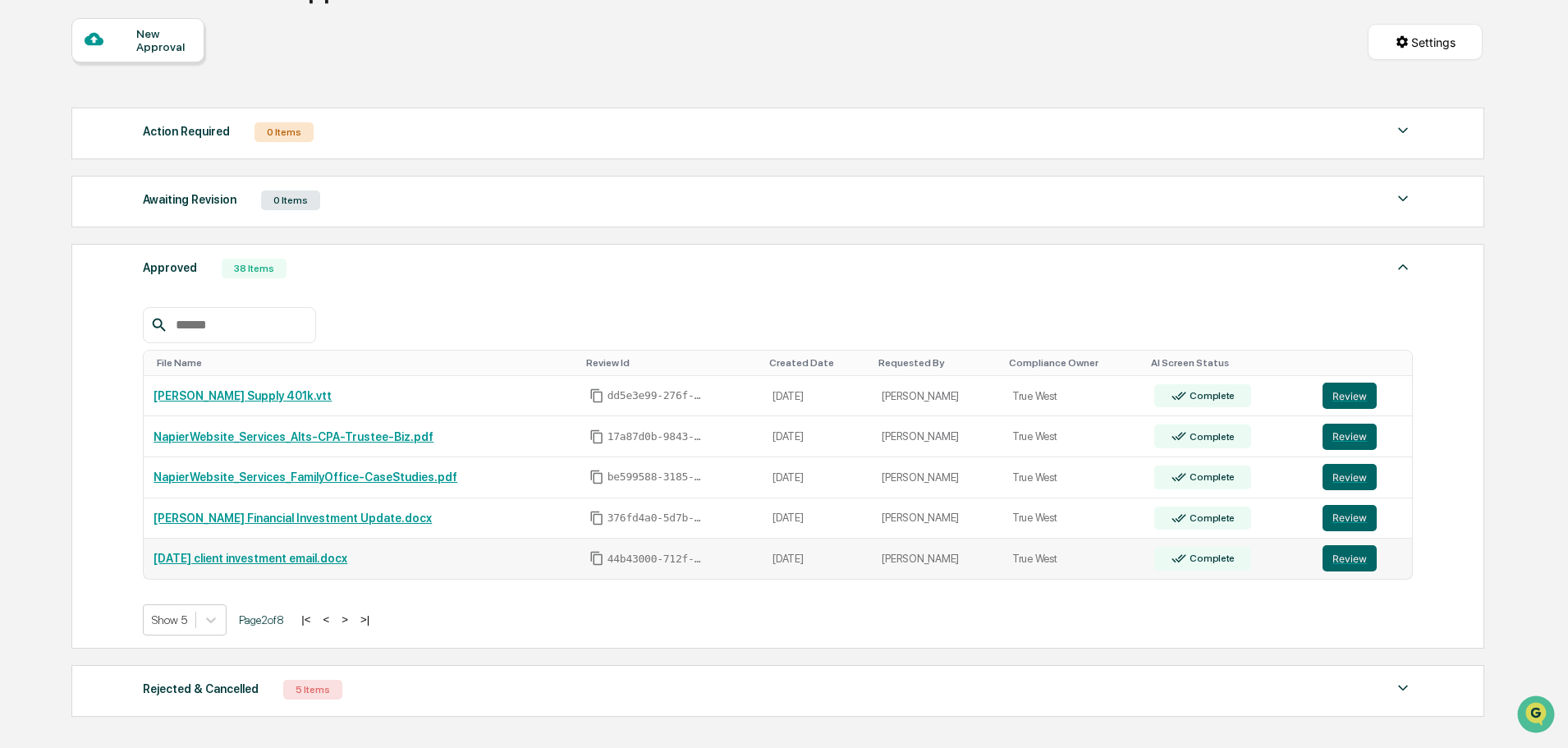
click at [281, 561] on link "8-1-25 client investment email.docx" at bounding box center [250, 558] width 194 height 14
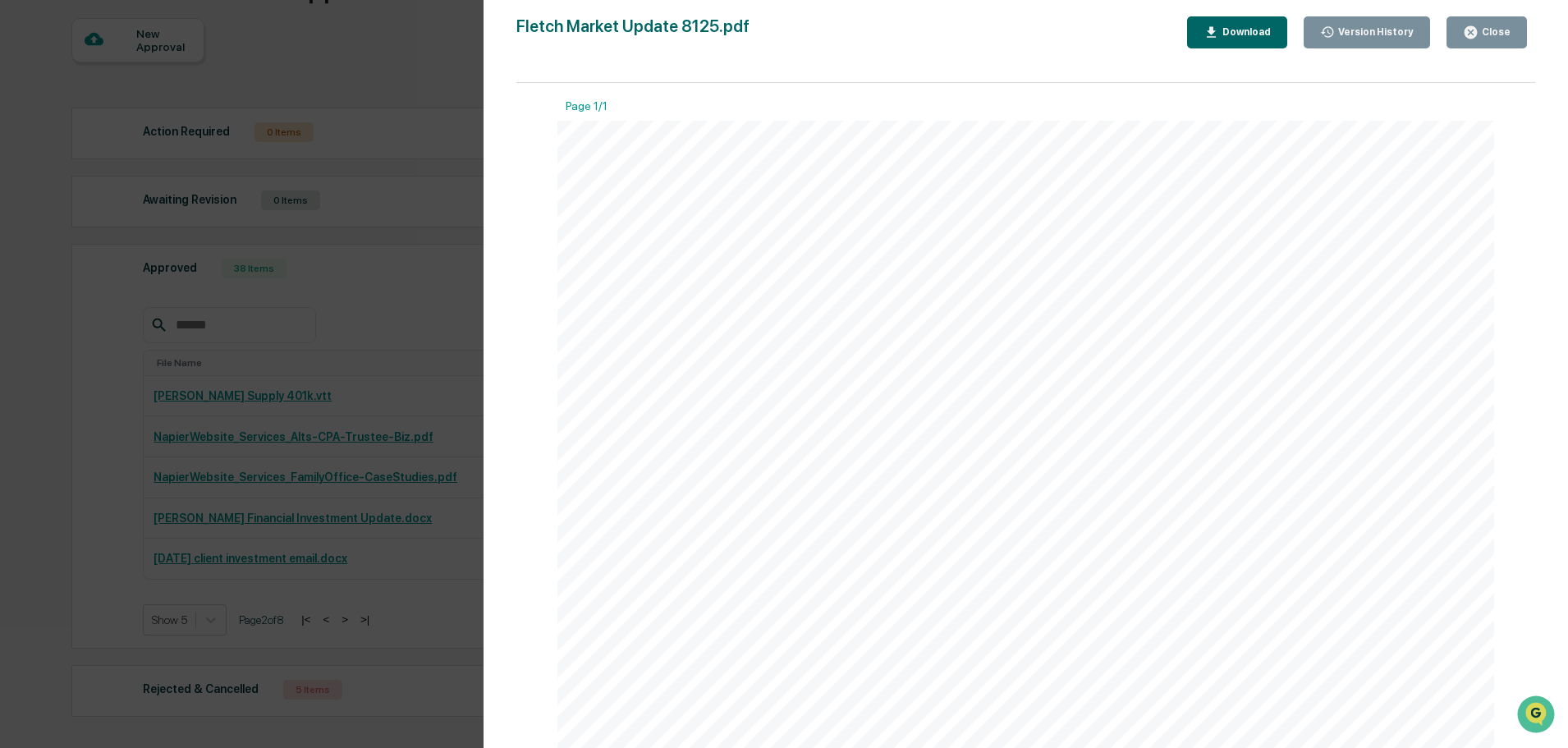
click at [1253, 29] on div "Download" at bounding box center [1244, 32] width 51 height 12
click at [66, 536] on div "Version History 07/31/2025, 06:05 PM Laura McHaffie 07/31/2025, 02:19 PM Laura …" at bounding box center [784, 374] width 1568 height 748
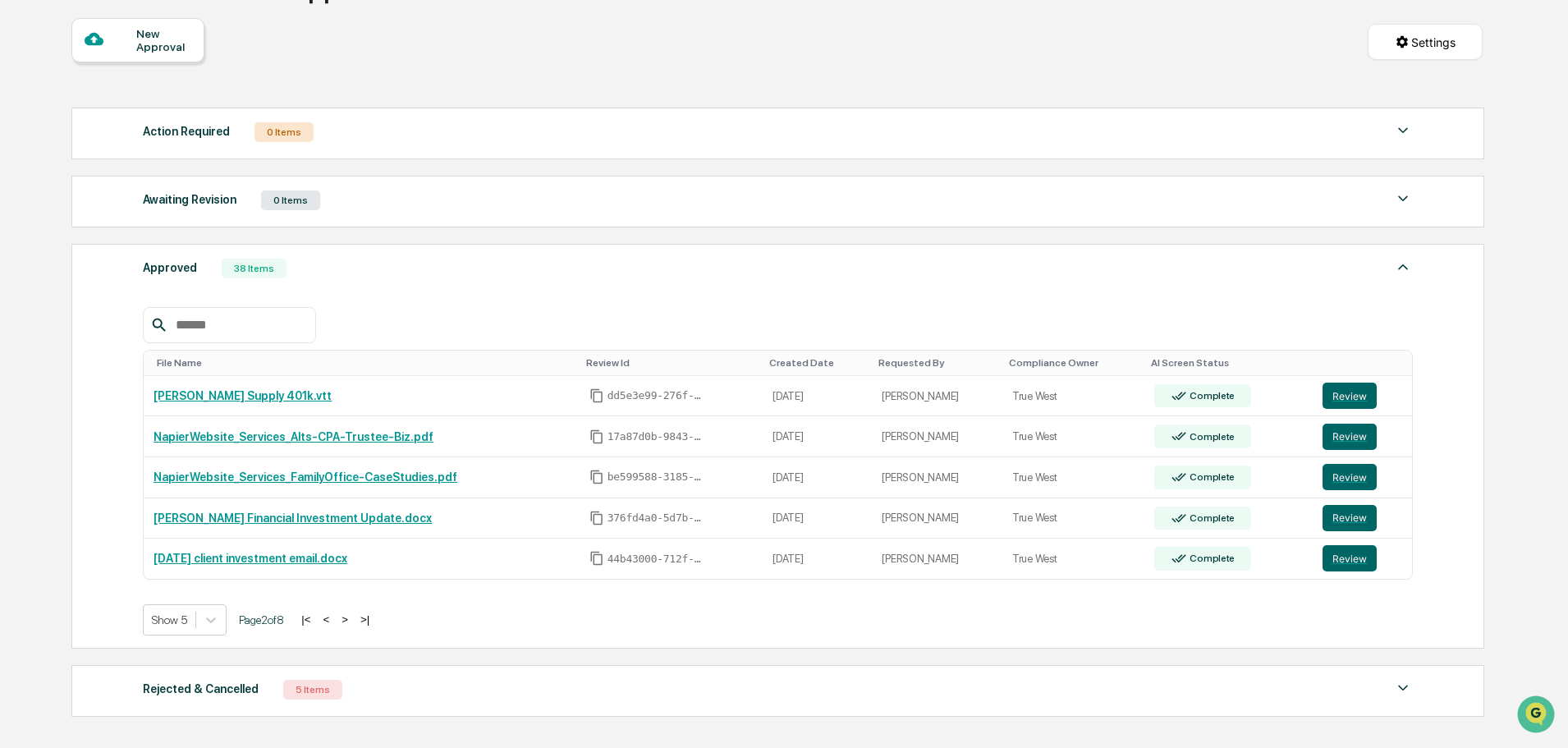
click at [353, 618] on button ">" at bounding box center [345, 619] width 16 height 14
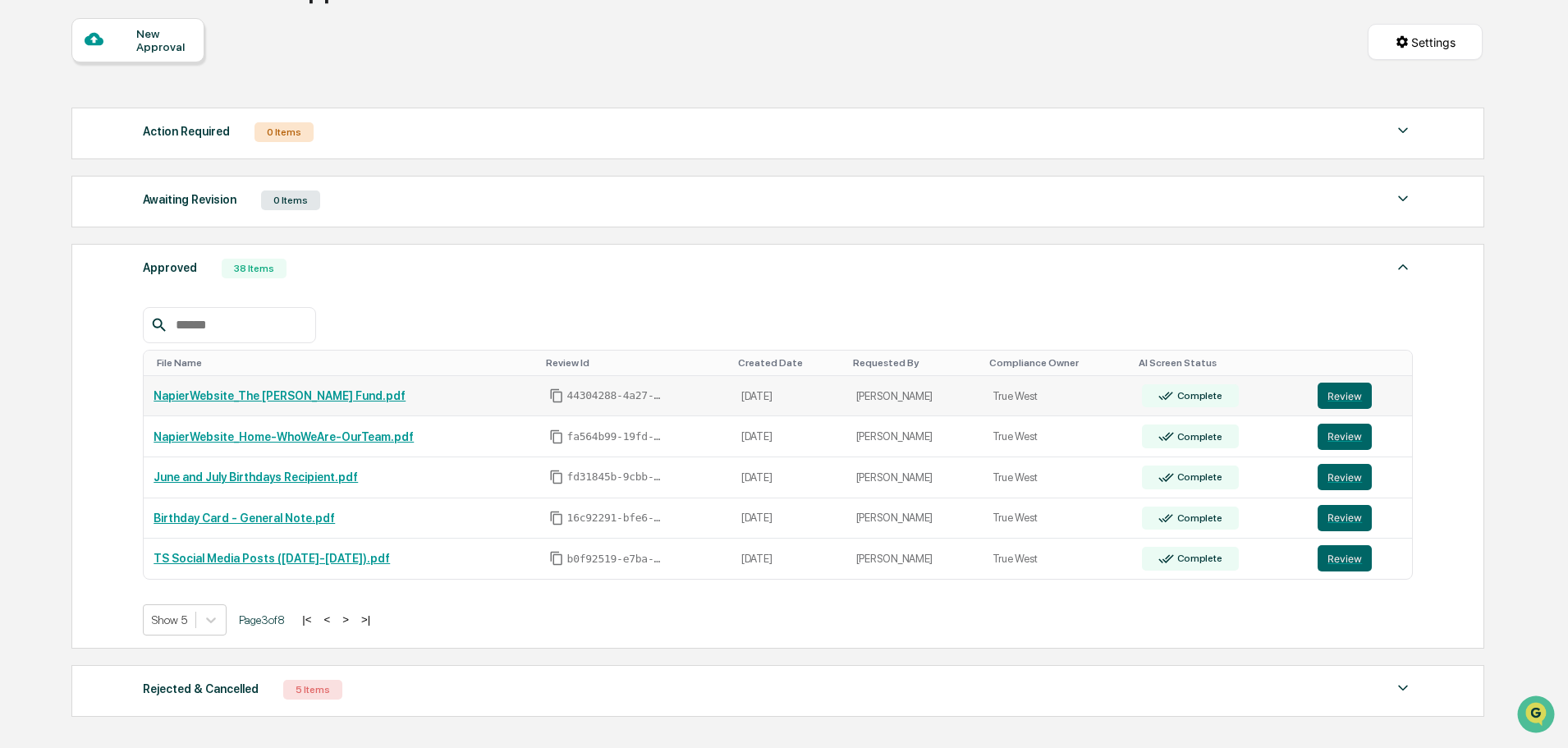
click at [281, 391] on link "NapierWebsite_The Jimmy Fund.pdf" at bounding box center [279, 396] width 252 height 14
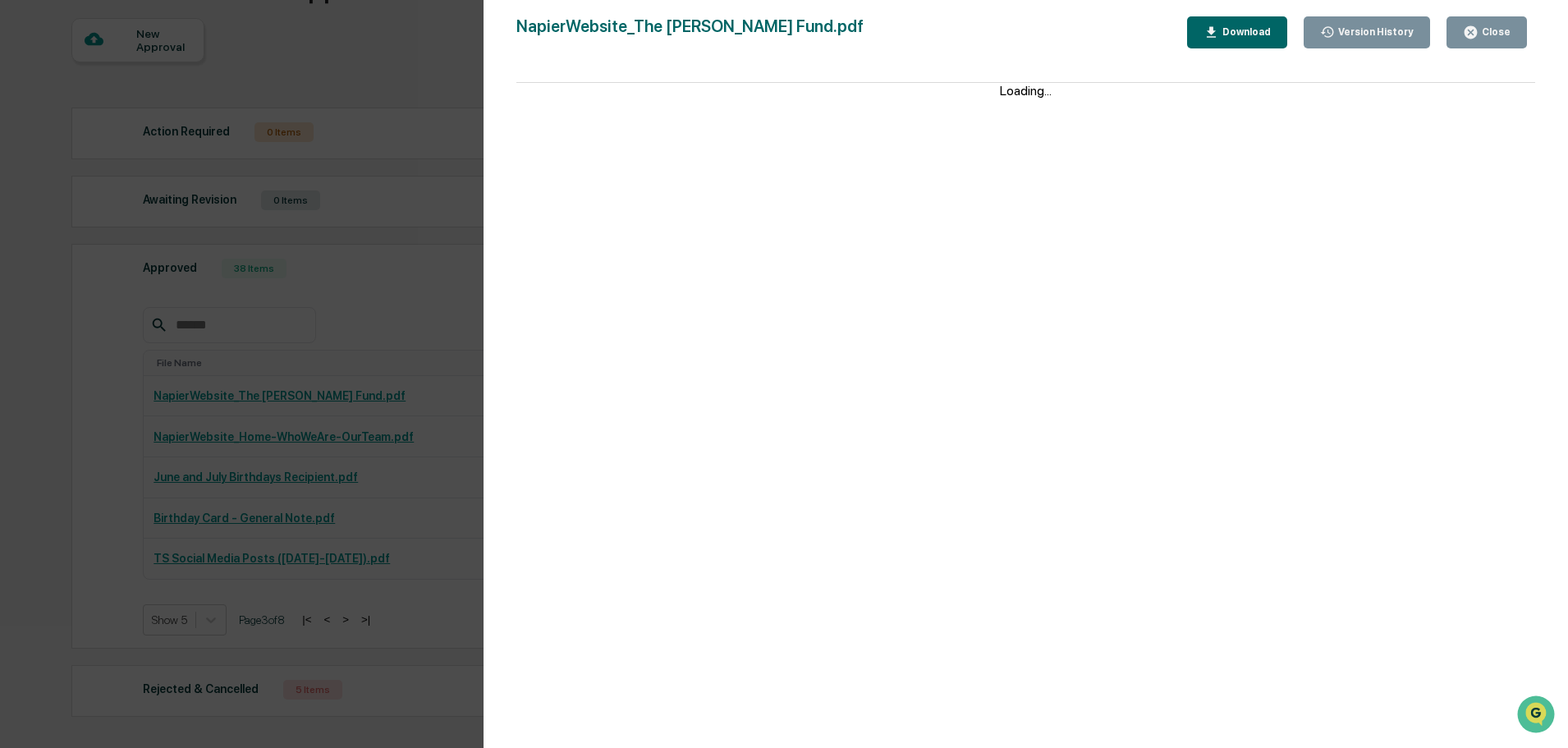
click at [1253, 32] on div "Download" at bounding box center [1244, 32] width 51 height 12
drag, startPoint x: 75, startPoint y: 249, endPoint x: 656, endPoint y: 2, distance: 631.3
click at [74, 249] on div "Version History 07/30/2025, 05:17 PM Laura McHaffie NapierWebsite_The Jimmy Fun…" at bounding box center [784, 374] width 1568 height 748
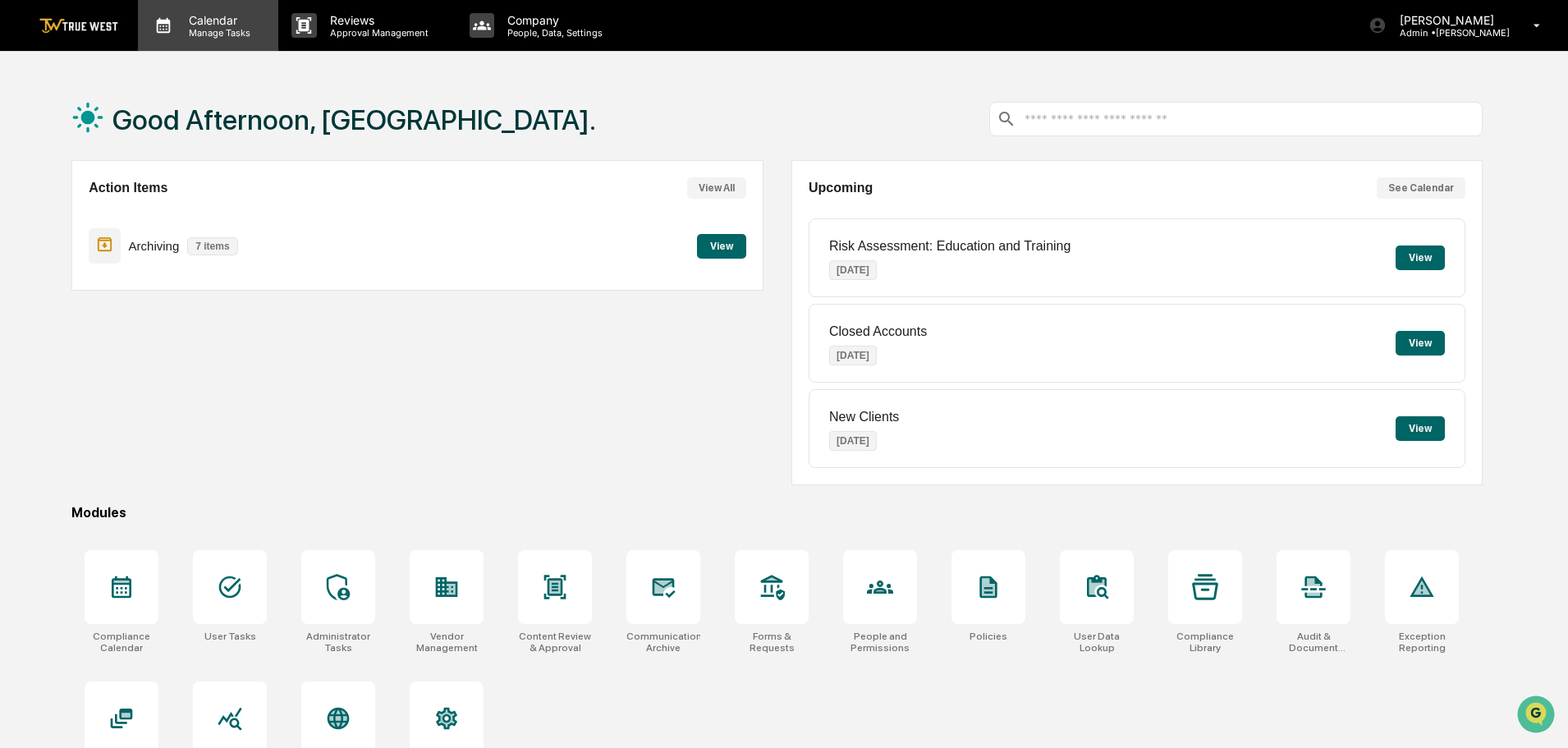
click at [235, 31] on p "Manage Tasks" at bounding box center [217, 32] width 83 height 12
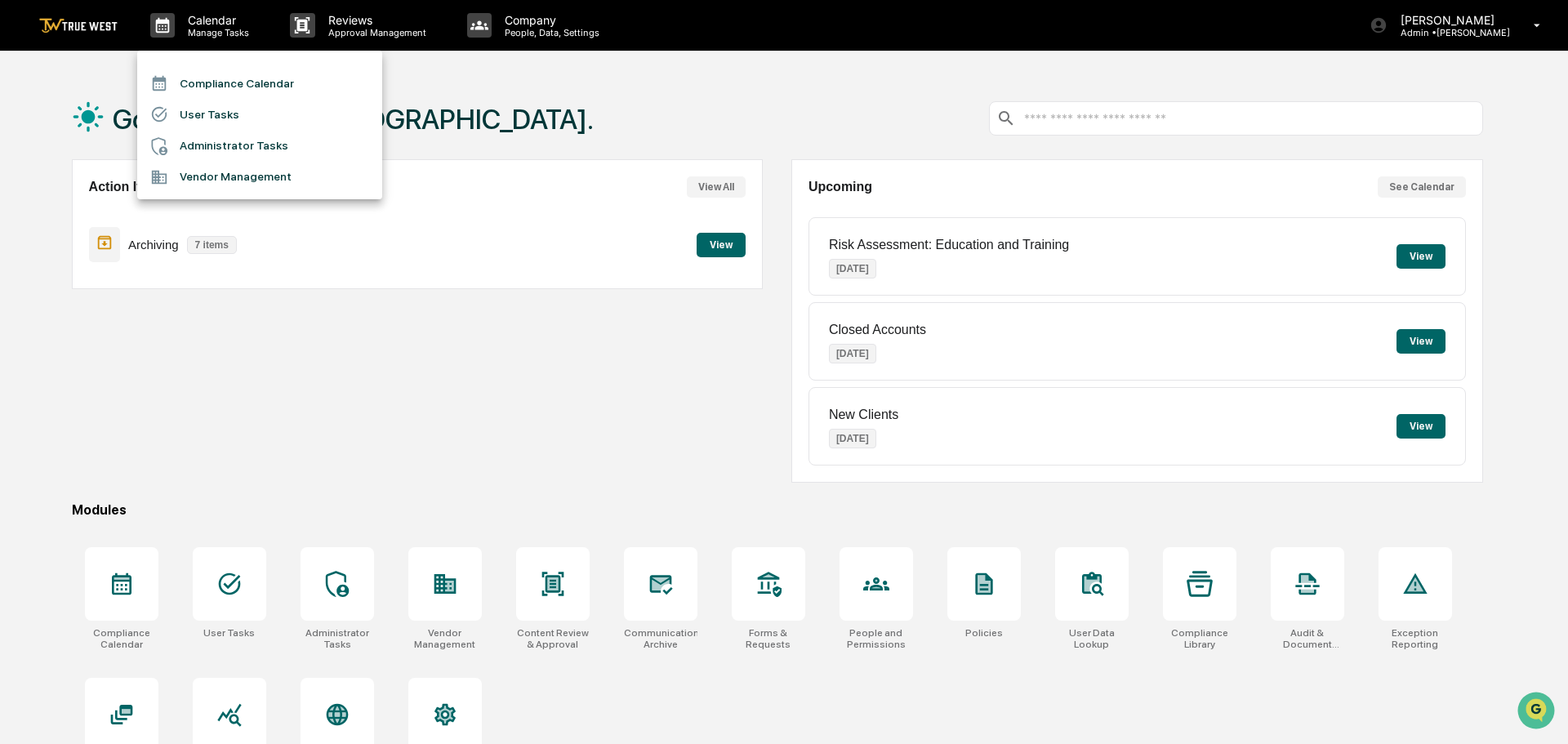
click at [211, 115] on li "User Tasks" at bounding box center [259, 114] width 245 height 31
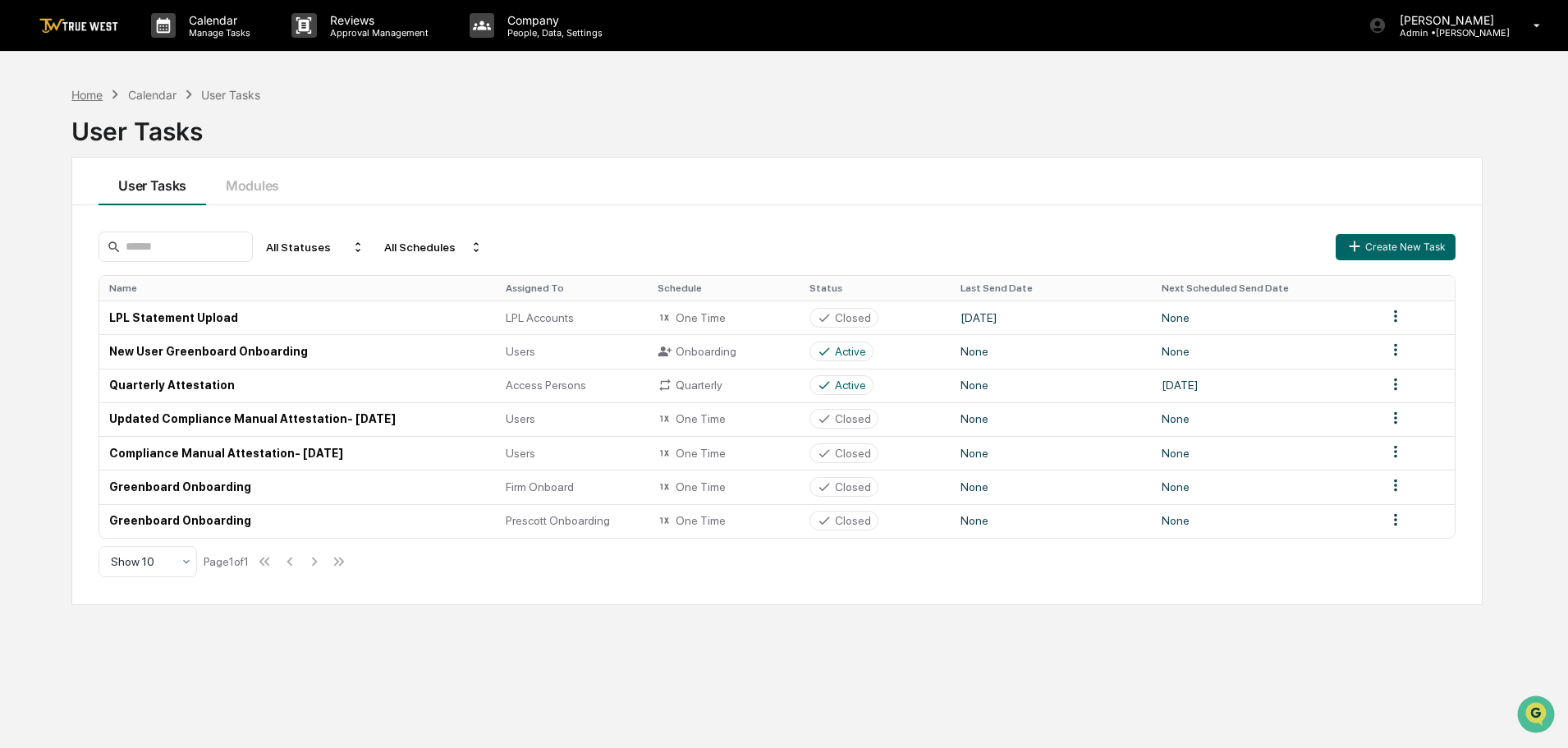
click at [87, 96] on div "Home" at bounding box center [87, 94] width 32 height 14
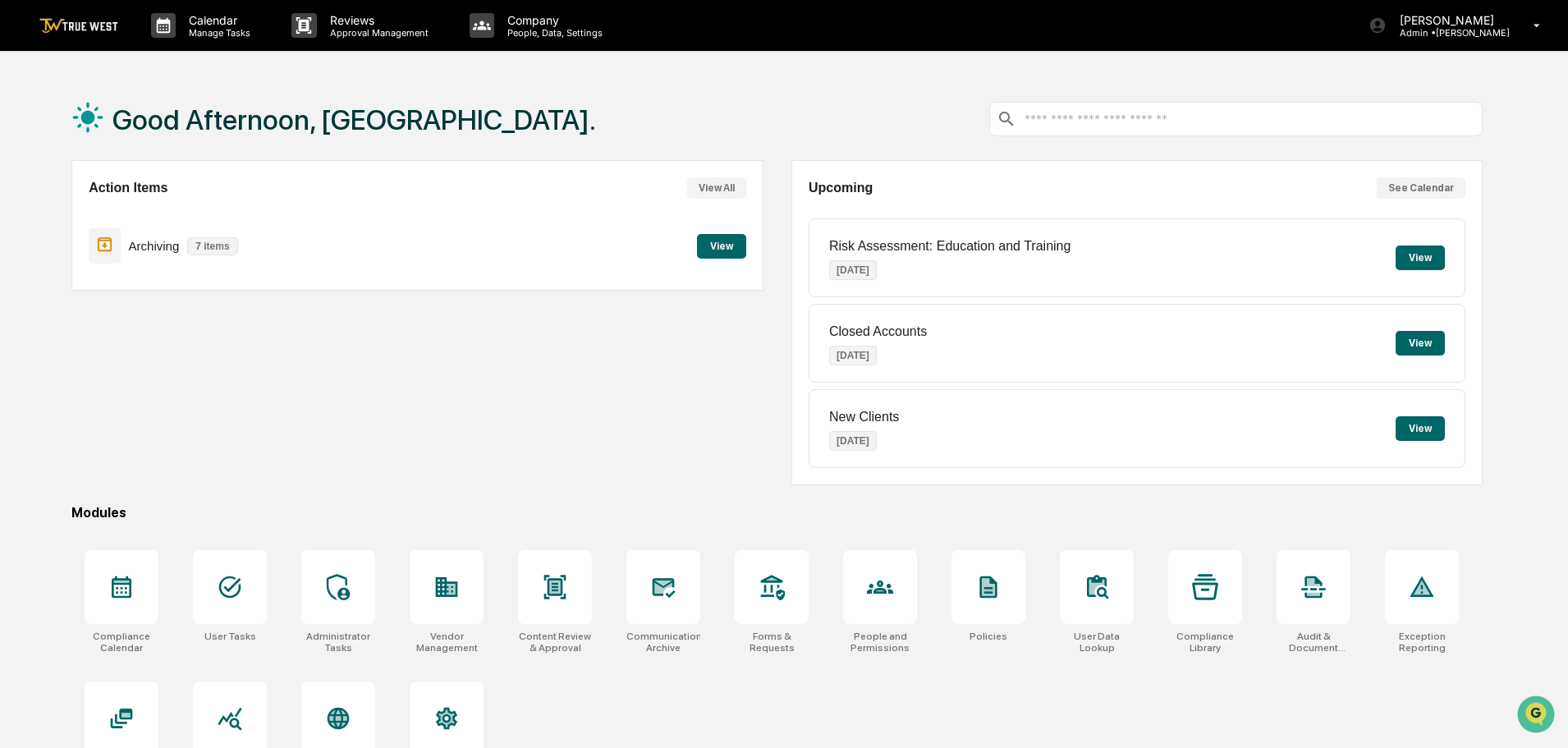
drag, startPoint x: 426, startPoint y: 415, endPoint x: 416, endPoint y: 417, distance: 10.2
click at [420, 411] on div "Action Items View All Archiving 7 items View" at bounding box center [416, 323] width 691 height 325
click at [342, 588] on icon at bounding box center [339, 587] width 23 height 26
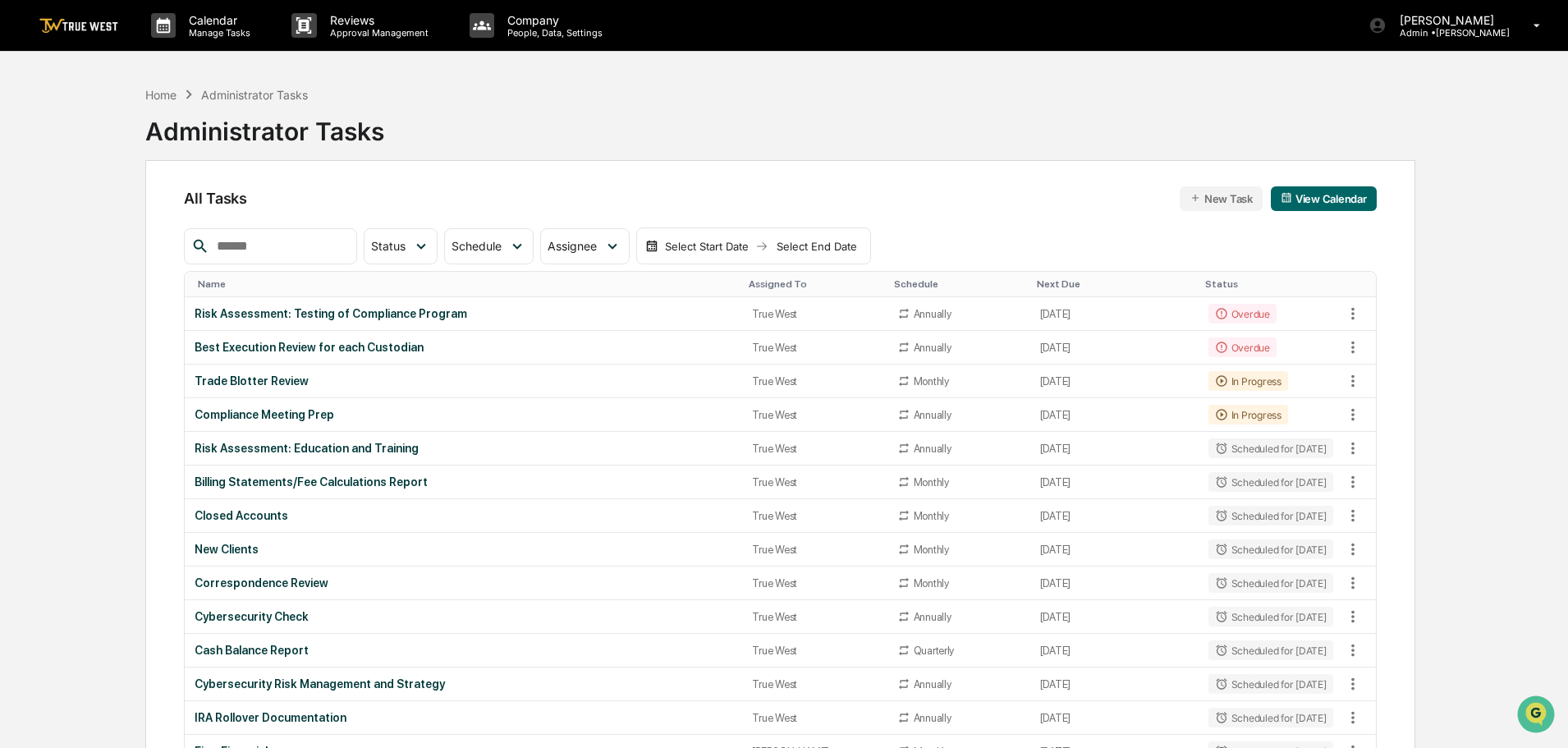
drag, startPoint x: 1573, startPoint y: 161, endPoint x: 1530, endPoint y: 138, distance: 48.8
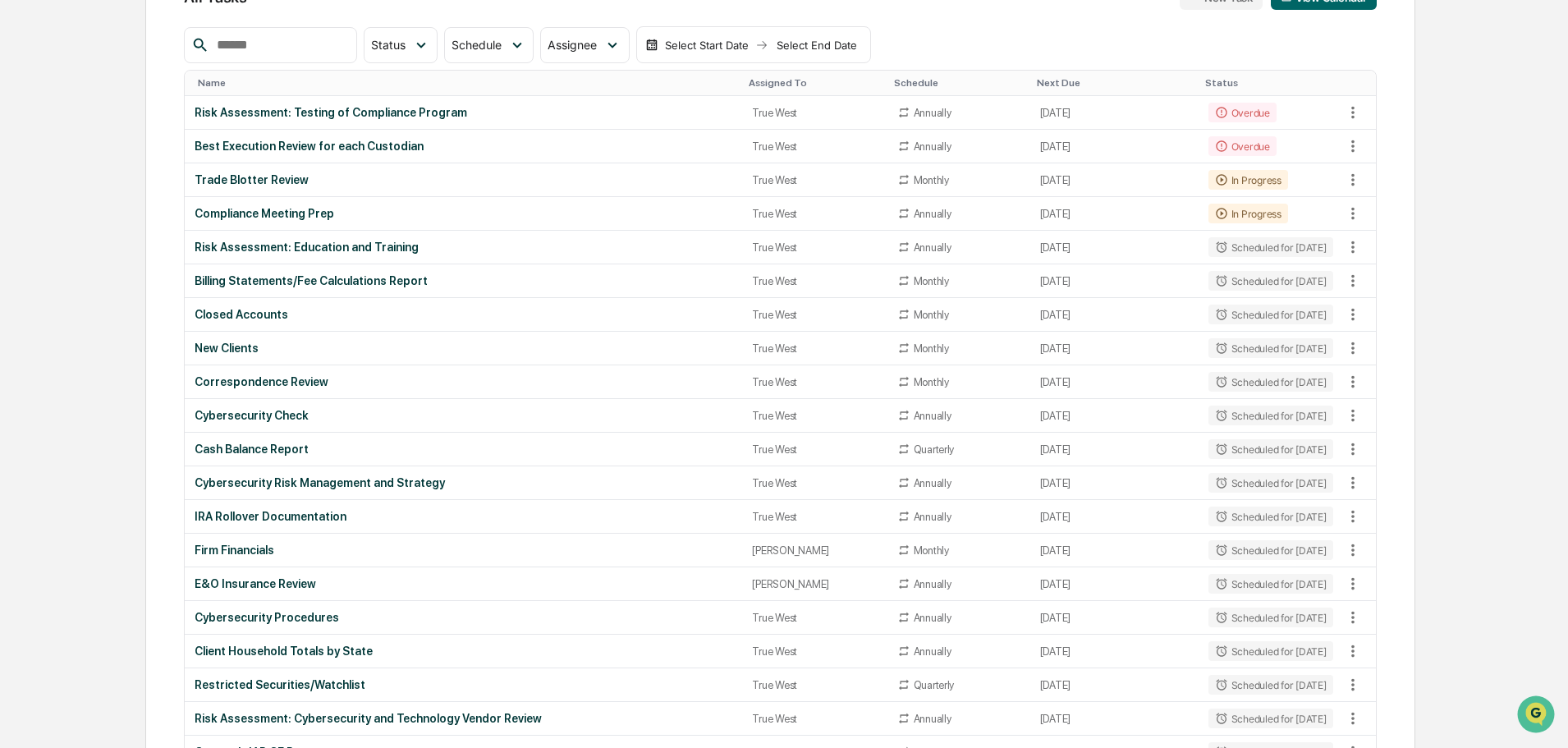
scroll to position [190, 0]
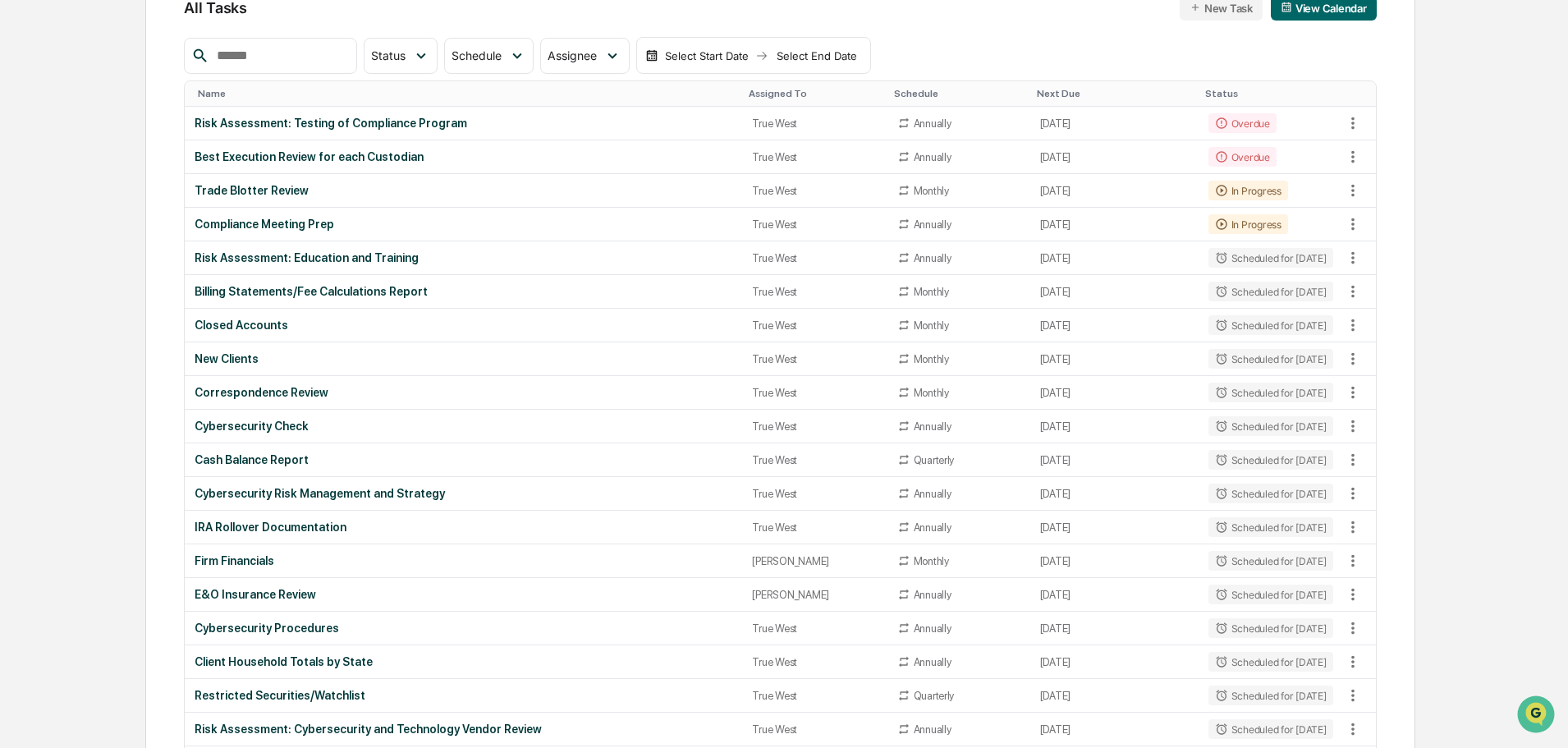
click at [1037, 92] on div "Next Due" at bounding box center [1115, 93] width 155 height 12
click at [1044, 87] on div "Next Due ▲" at bounding box center [1115, 93] width 155 height 12
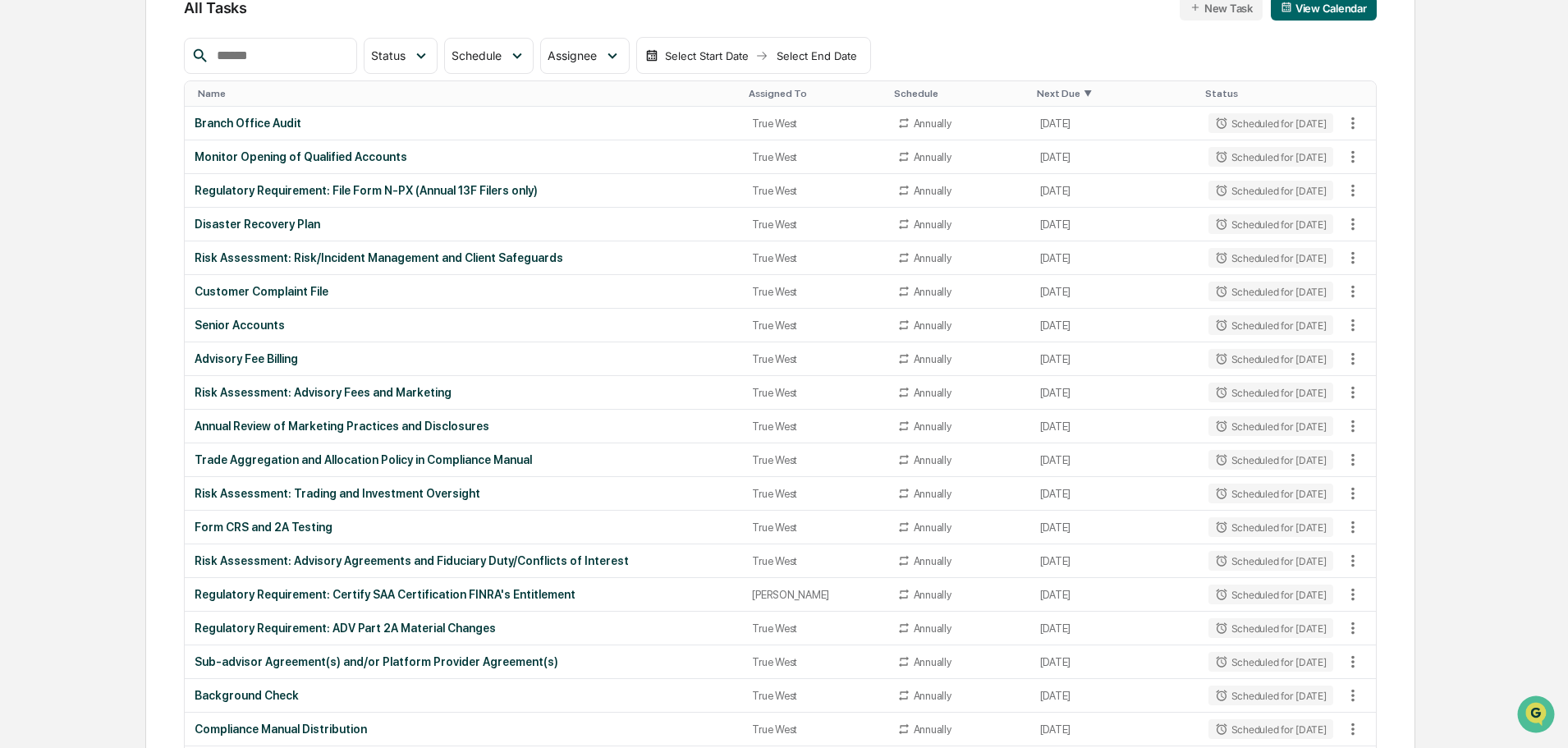
click at [1045, 87] on div "Next Due ▼" at bounding box center [1115, 93] width 155 height 12
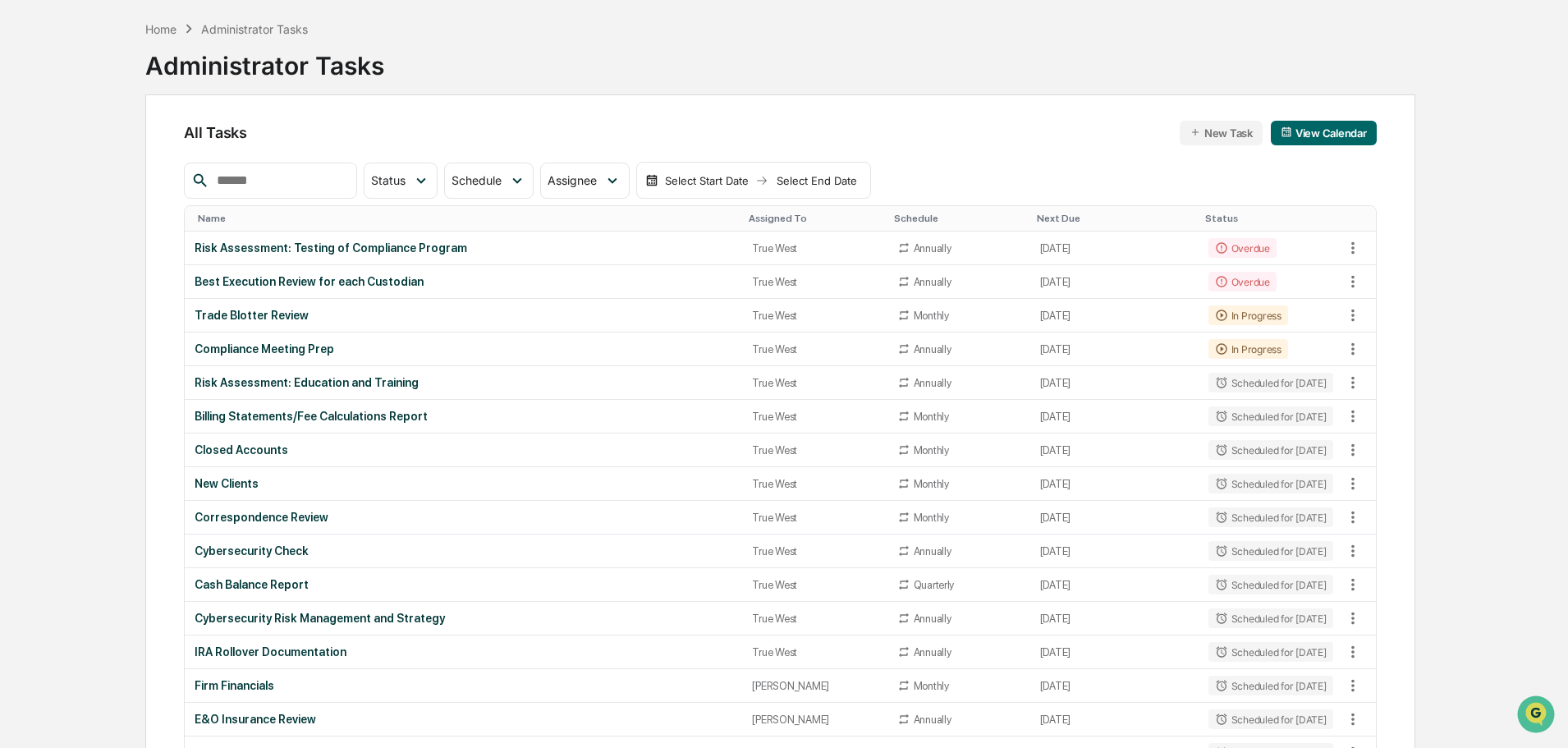
scroll to position [0, 0]
